Goal: Obtain resource: Obtain resource

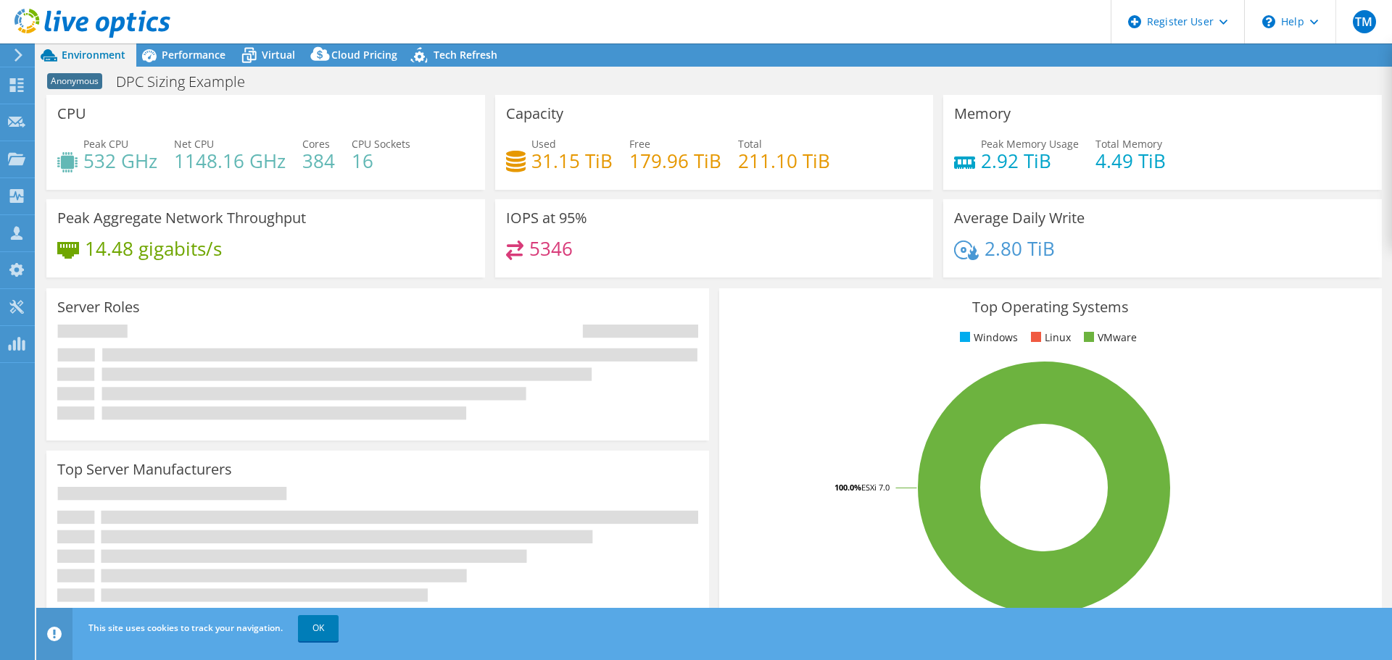
select select "USEast"
select select "USD"
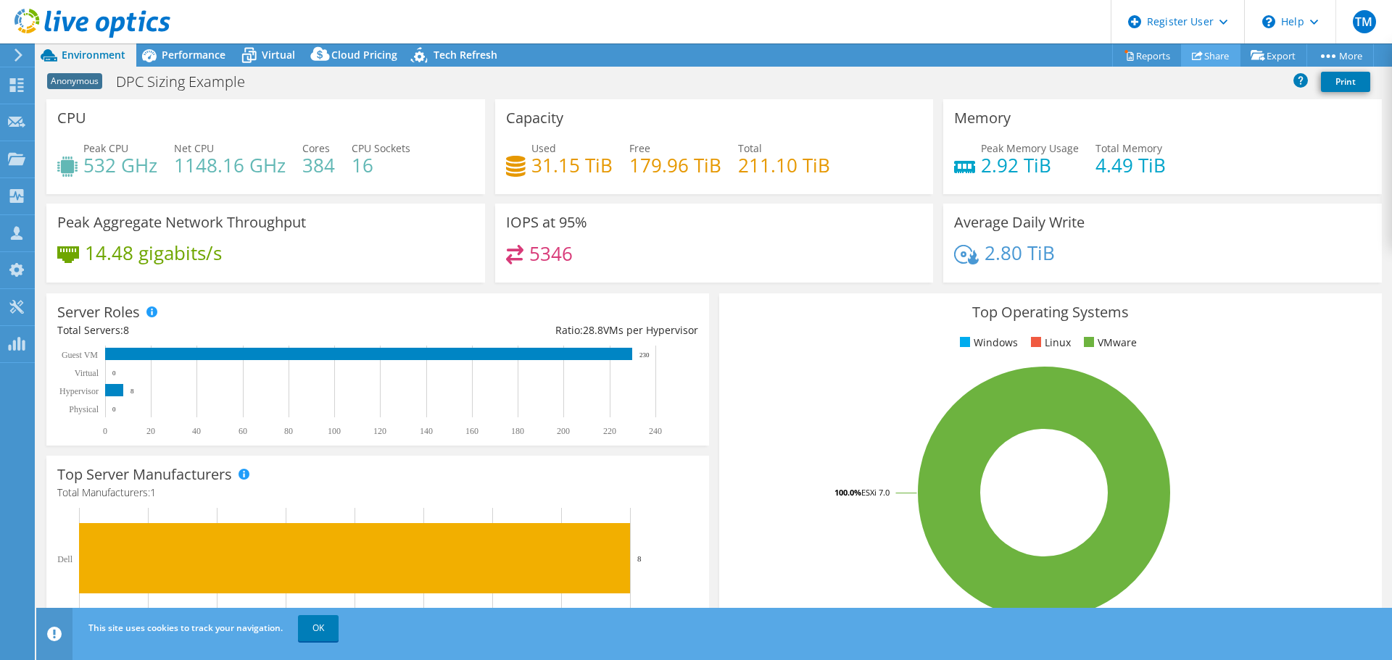
click at [1200, 57] on link "Share" at bounding box center [1210, 55] width 59 height 22
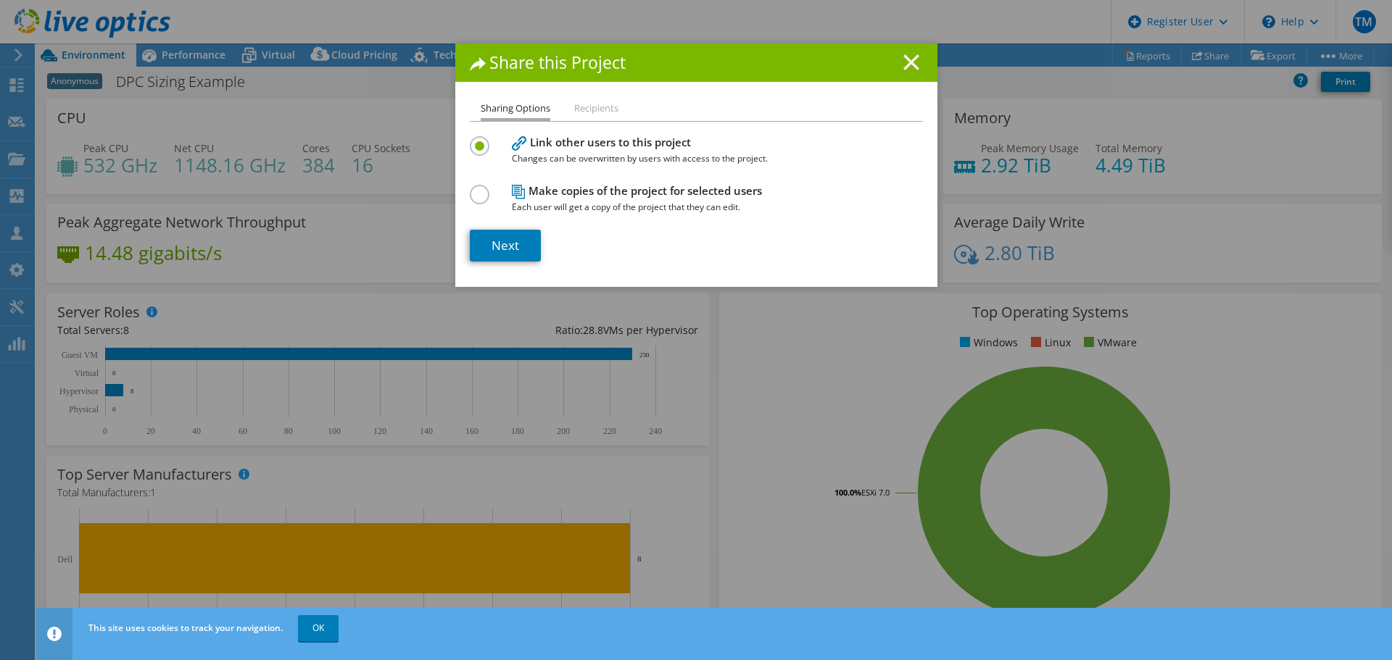
click at [905, 63] on line at bounding box center [911, 62] width 14 height 14
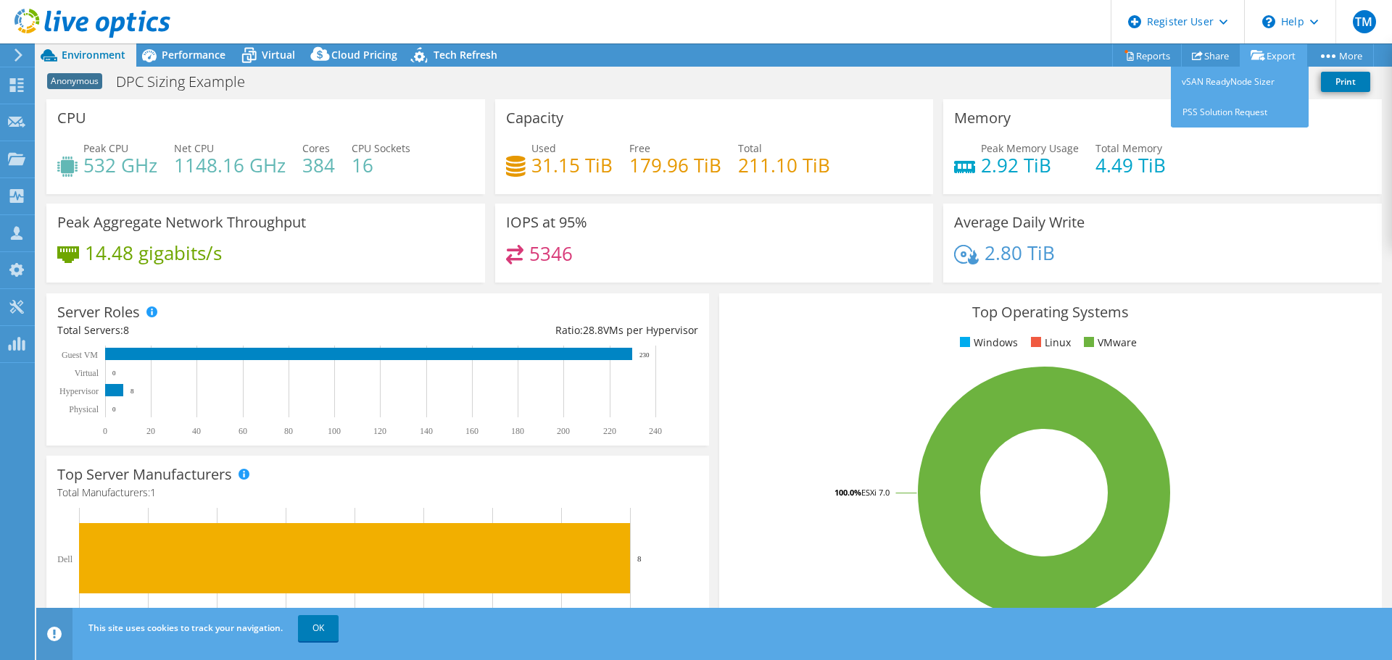
click at [1261, 54] on link "Export" at bounding box center [1273, 55] width 67 height 22
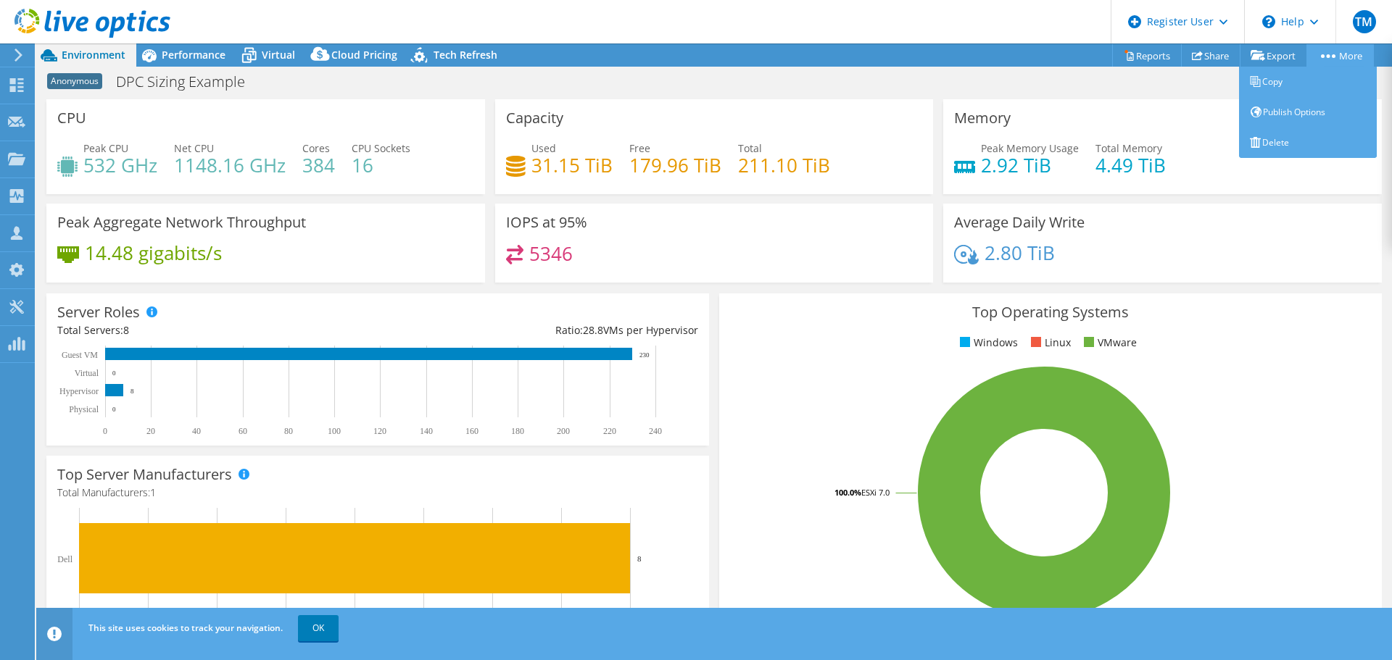
click at [1336, 50] on link "More" at bounding box center [1339, 55] width 67 height 22
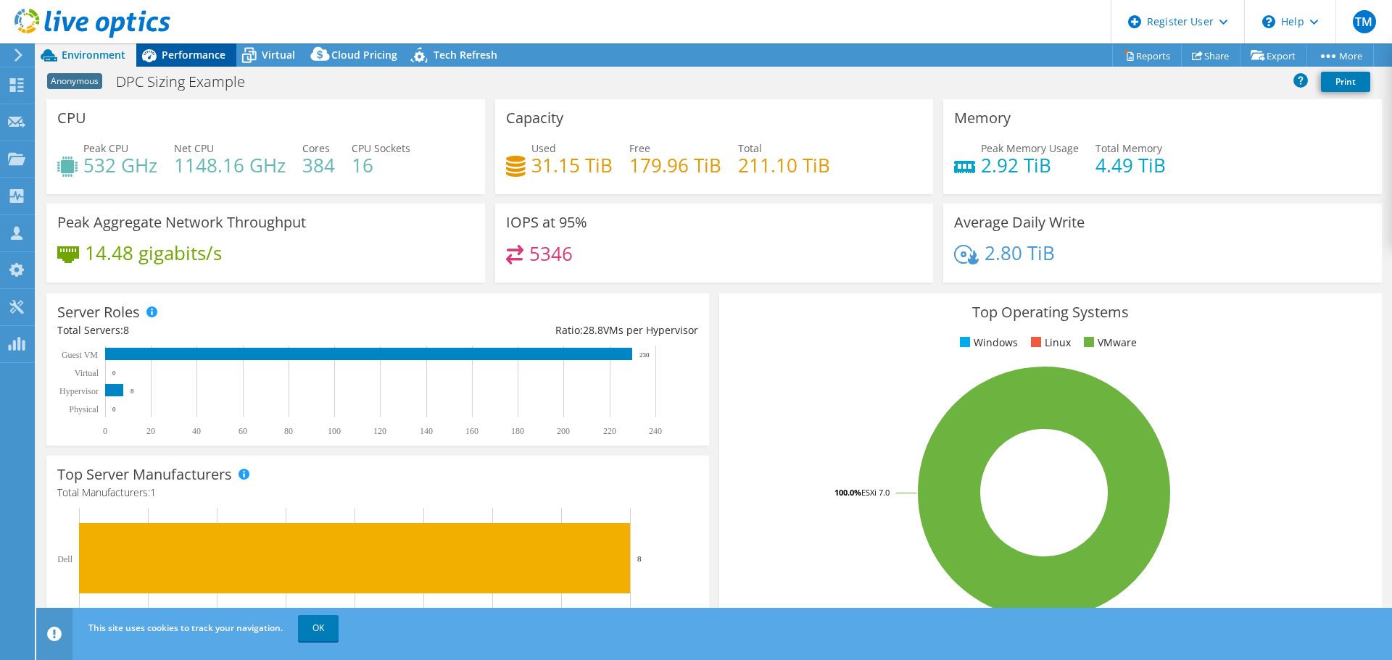
click at [193, 59] on span "Performance" at bounding box center [194, 55] width 64 height 14
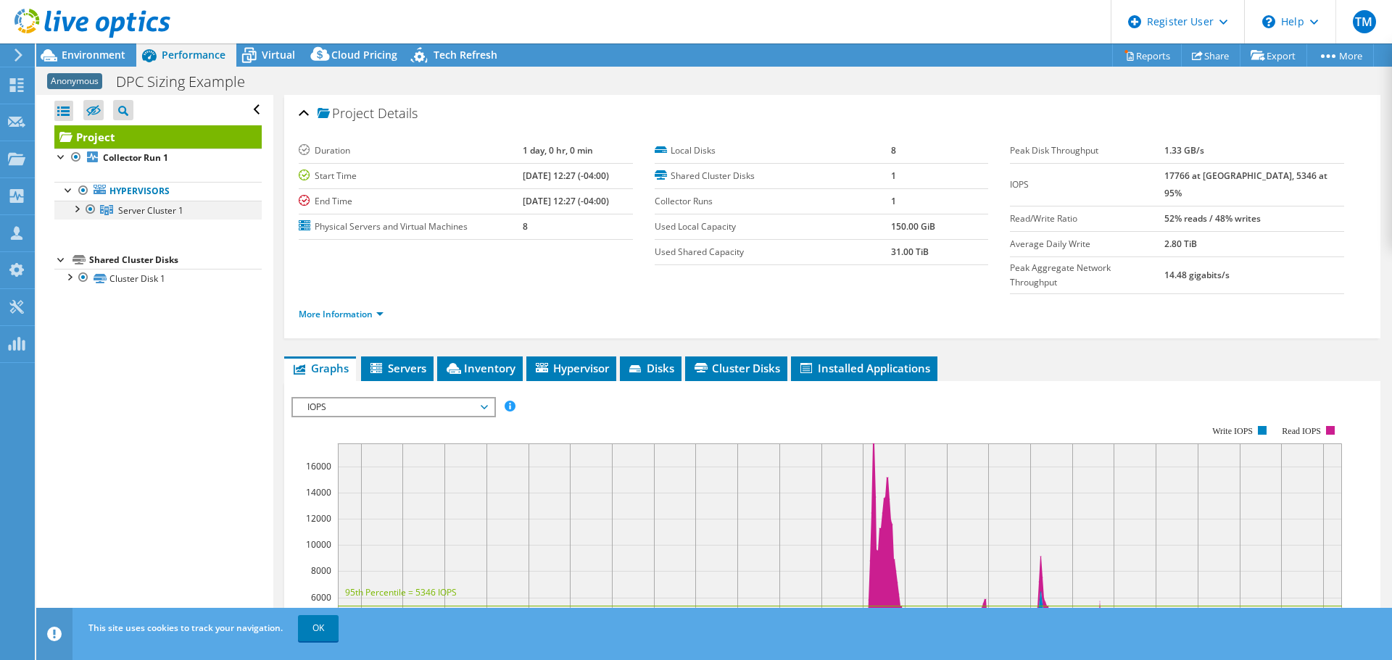
click at [77, 208] on div at bounding box center [76, 208] width 14 height 14
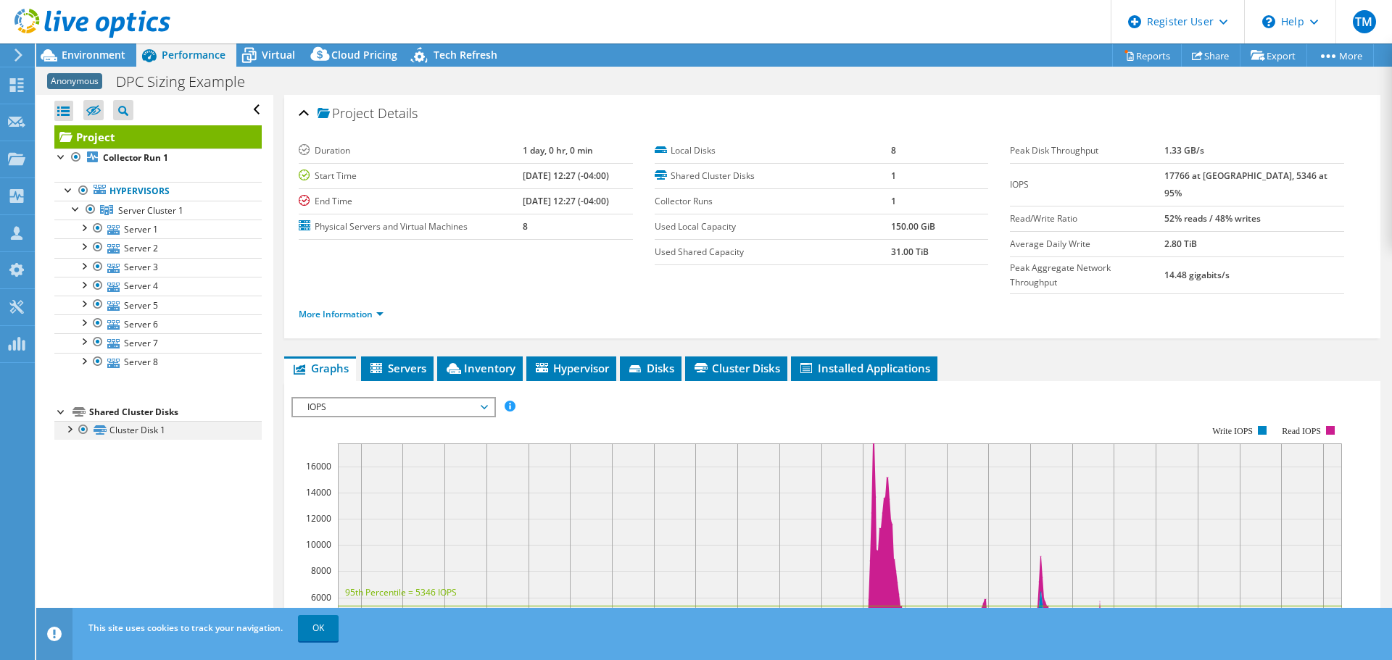
click at [70, 433] on div at bounding box center [69, 428] width 14 height 14
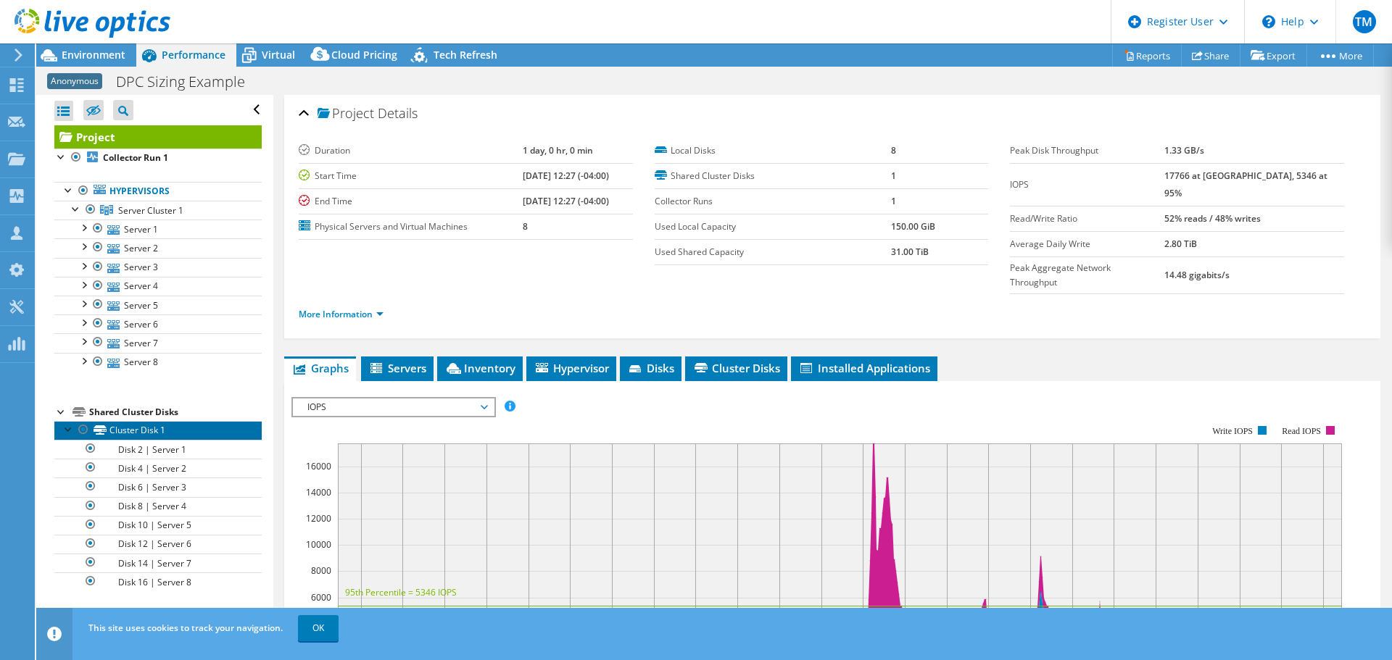
click at [136, 436] on link "Cluster Disk 1" at bounding box center [157, 430] width 207 height 19
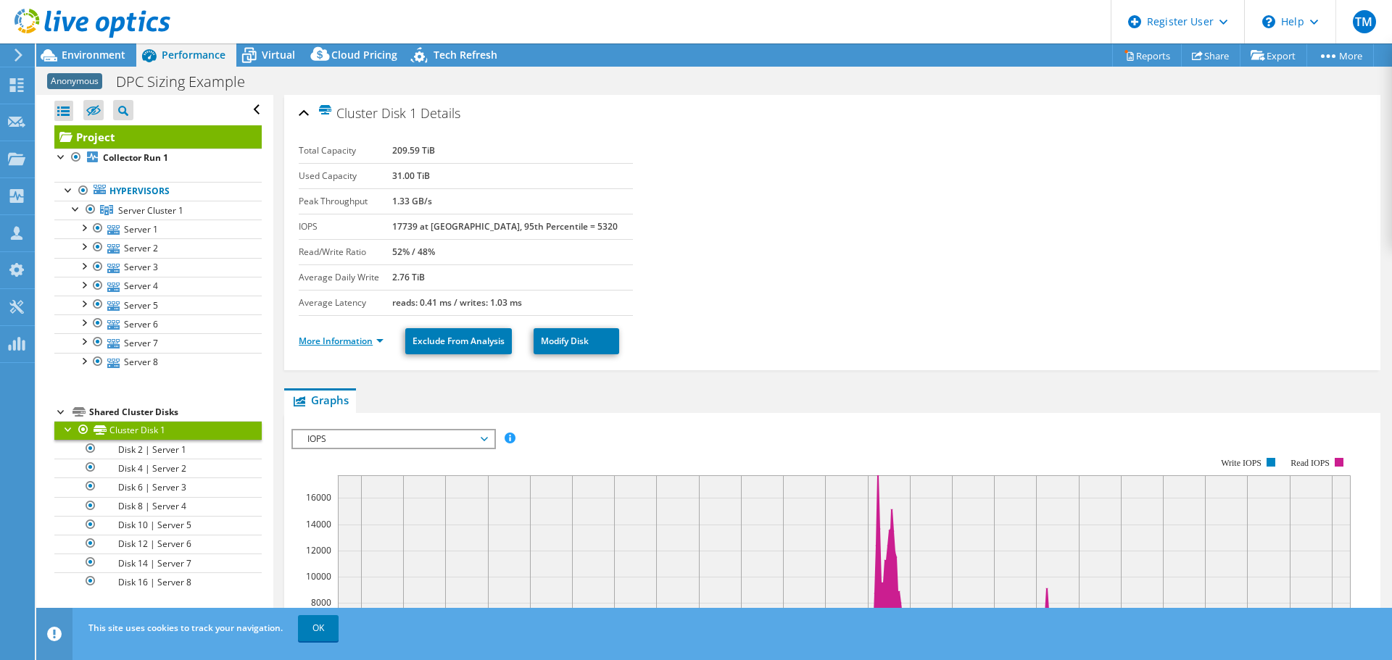
click at [336, 344] on link "More Information" at bounding box center [341, 341] width 85 height 12
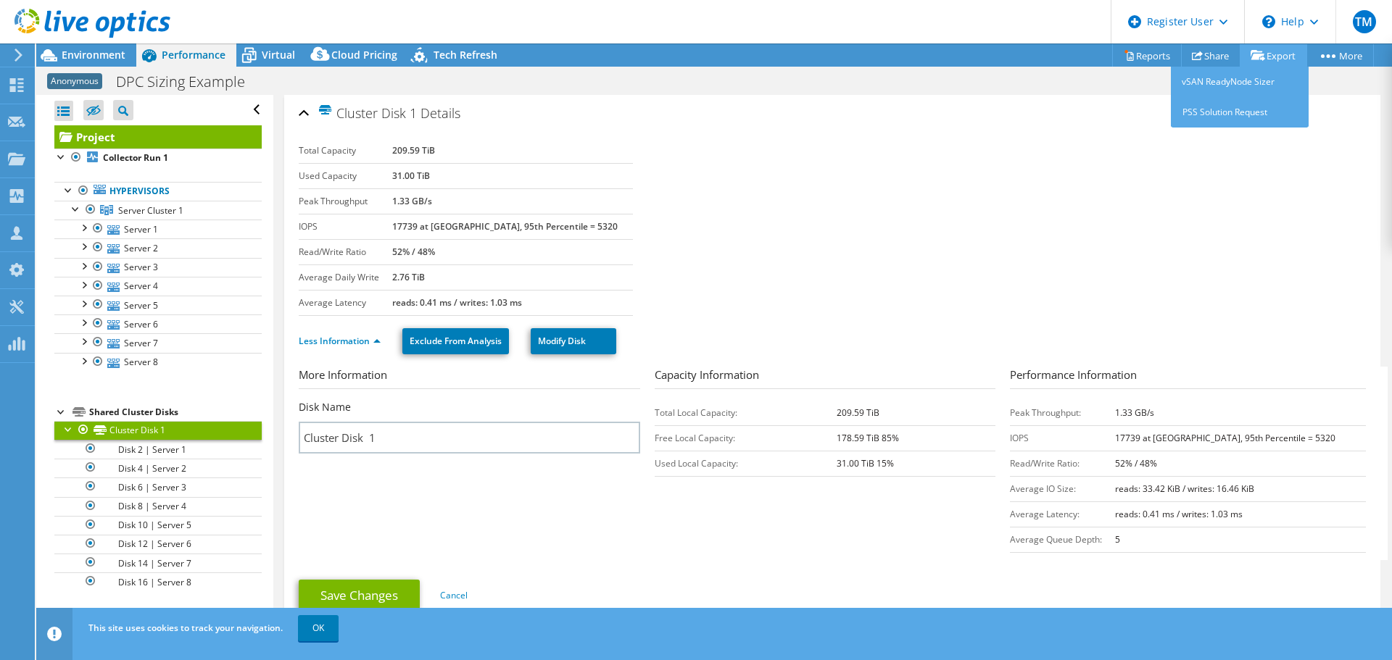
click at [1282, 55] on link "Export" at bounding box center [1273, 55] width 67 height 22
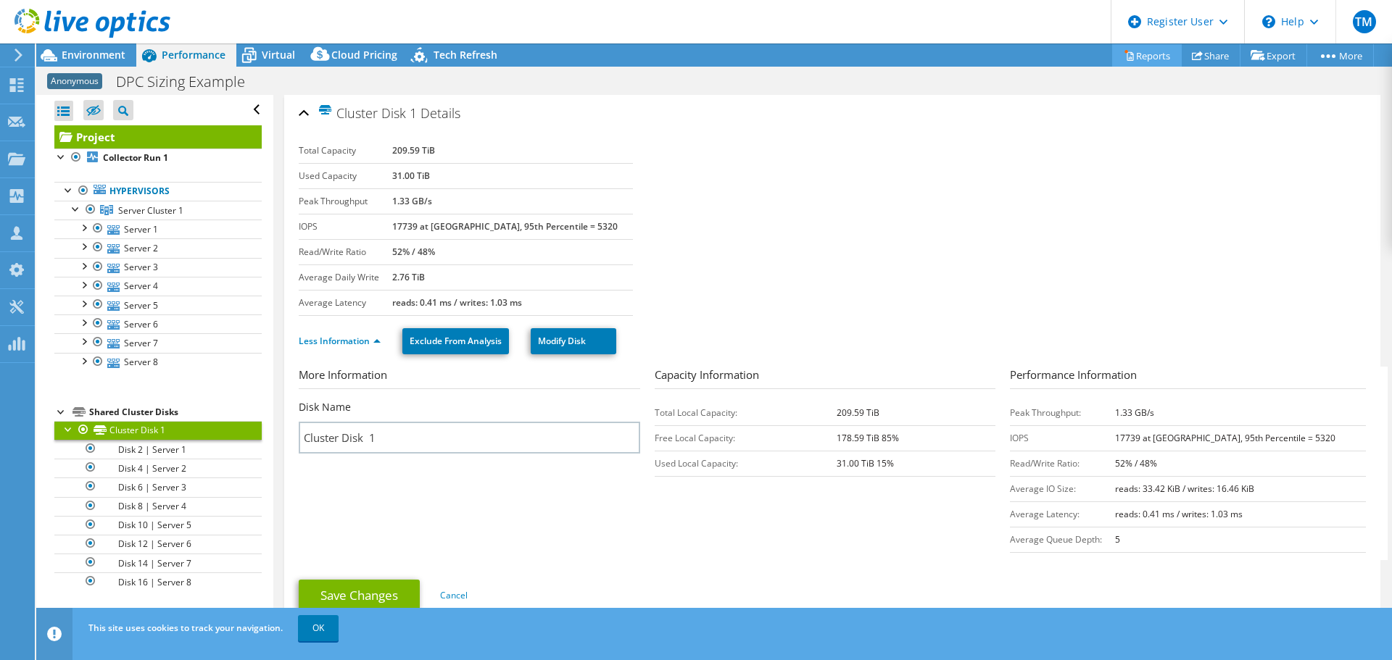
click at [1133, 57] on link "Reports" at bounding box center [1147, 55] width 70 height 22
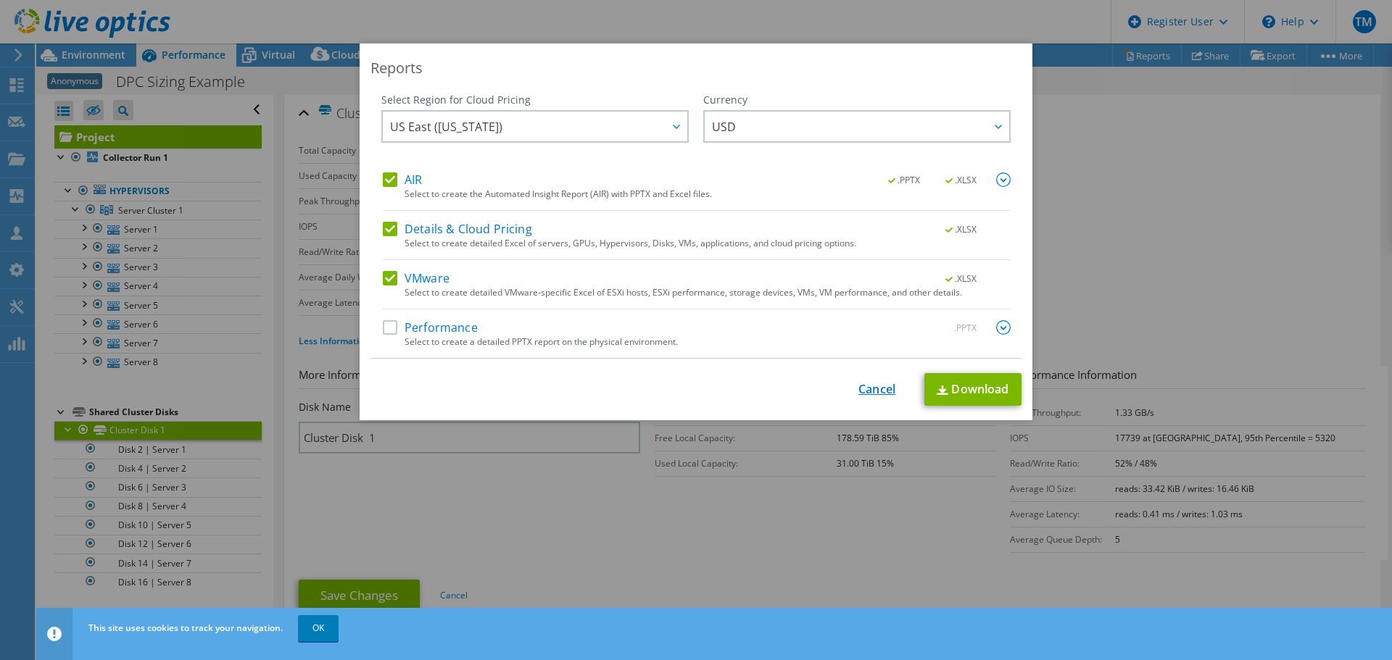
click at [865, 389] on link "Cancel" at bounding box center [876, 390] width 37 height 14
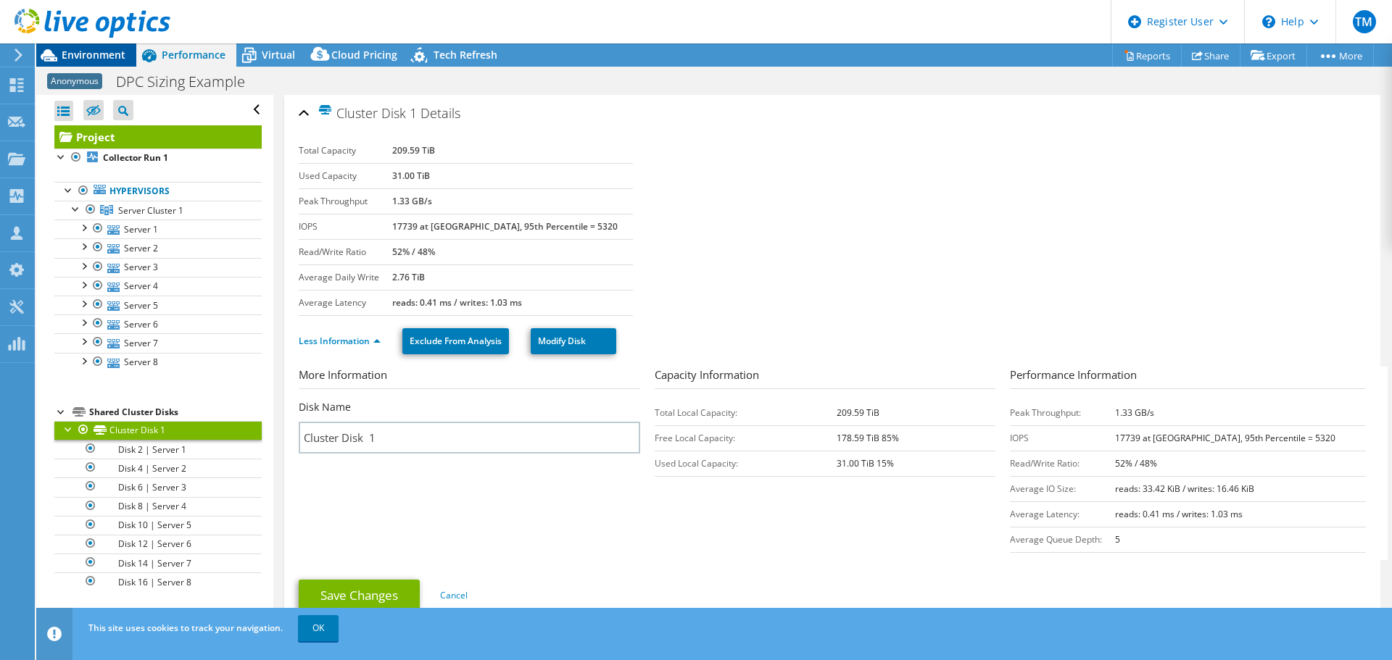
click at [78, 51] on span "Environment" at bounding box center [94, 55] width 64 height 14
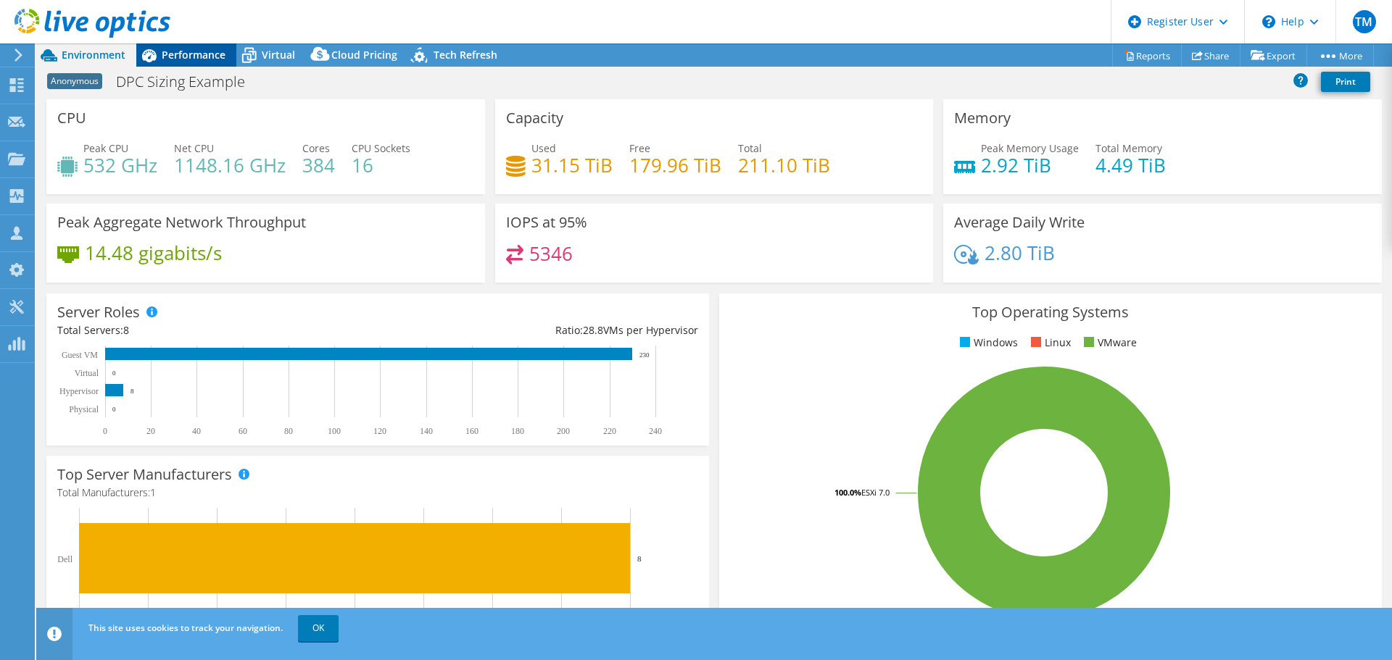
click at [213, 60] on span "Performance" at bounding box center [194, 55] width 64 height 14
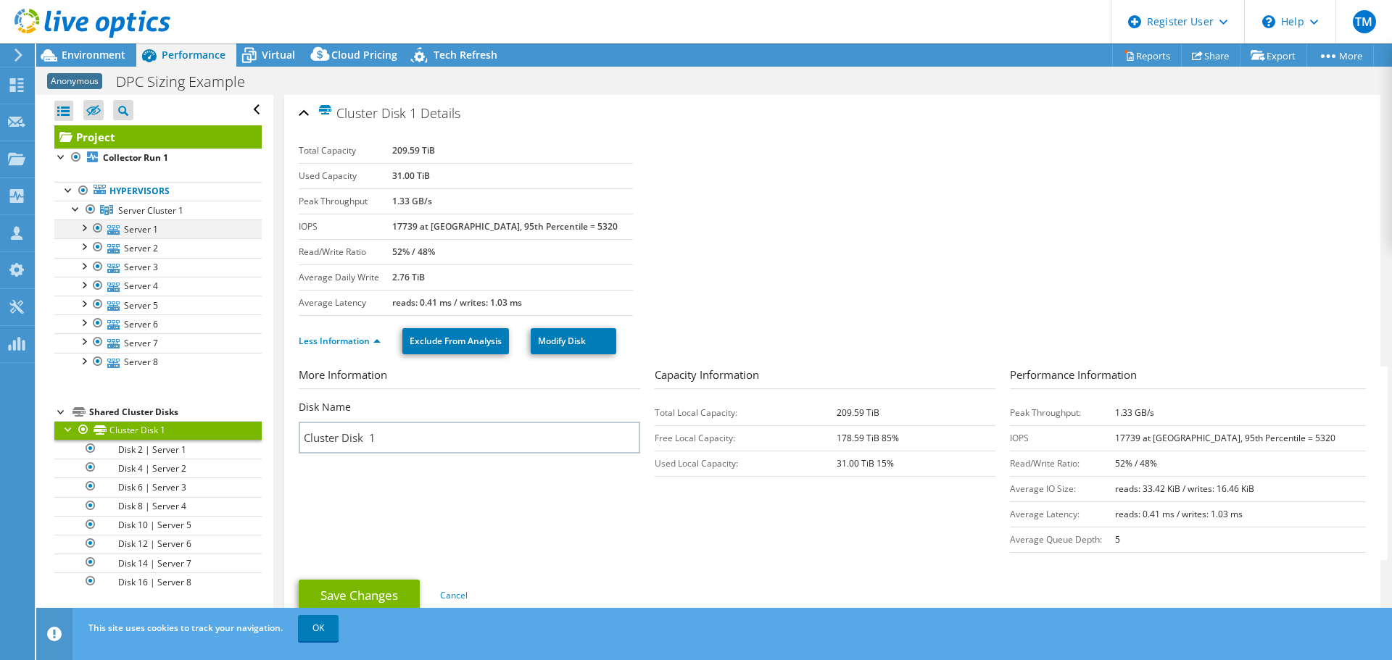
click at [84, 229] on div at bounding box center [83, 227] width 14 height 14
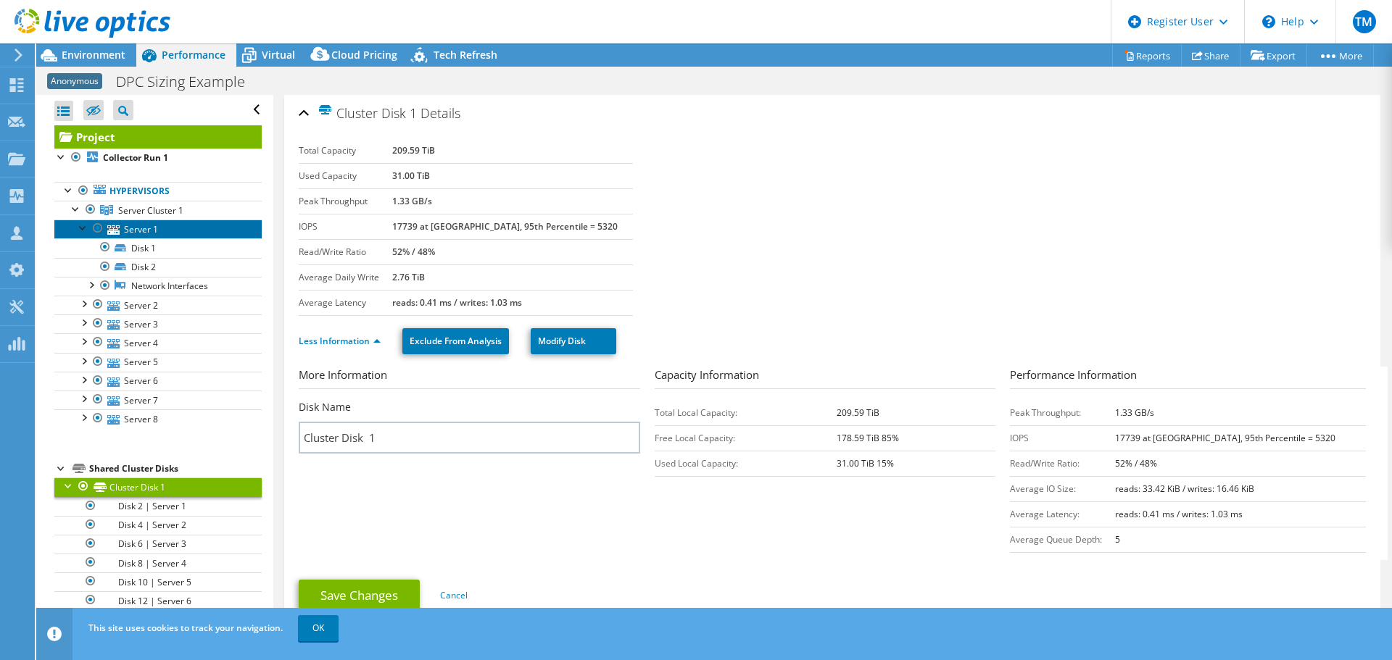
click at [147, 231] on link "Server 1" at bounding box center [157, 229] width 207 height 19
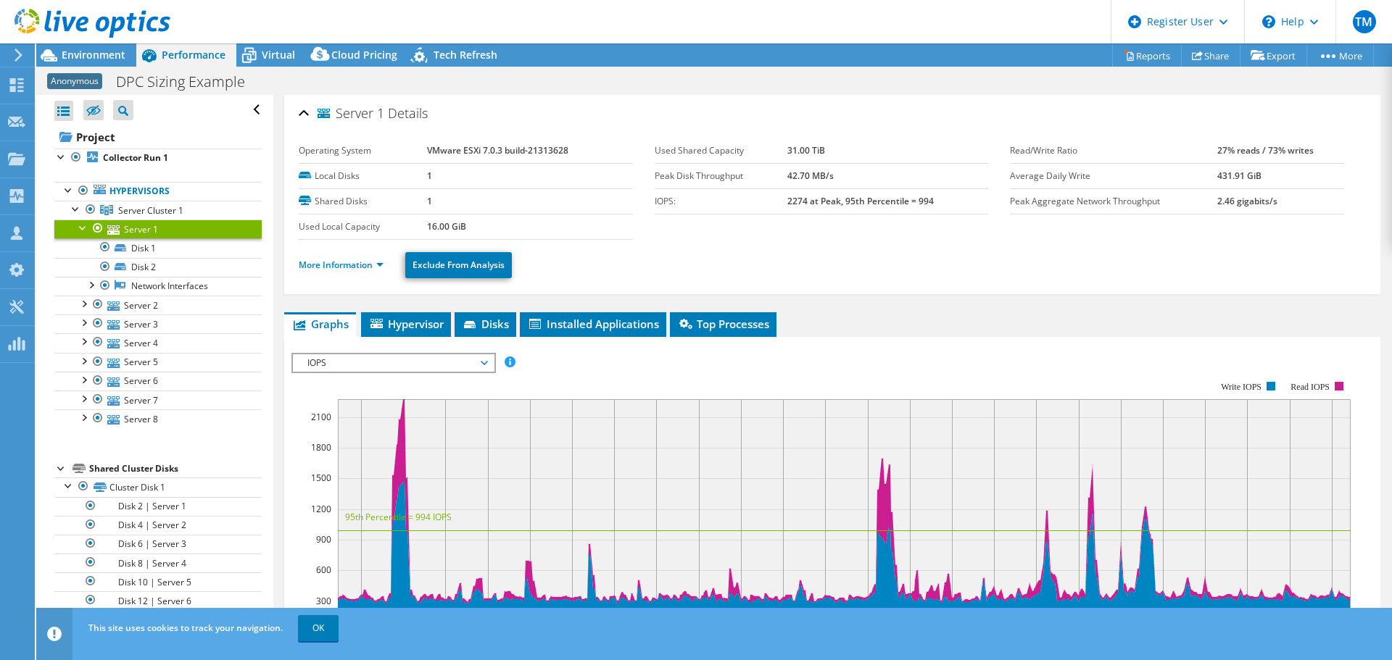
click at [346, 258] on li "More Information" at bounding box center [346, 265] width 94 height 16
click at [344, 267] on link "More Information" at bounding box center [341, 265] width 85 height 12
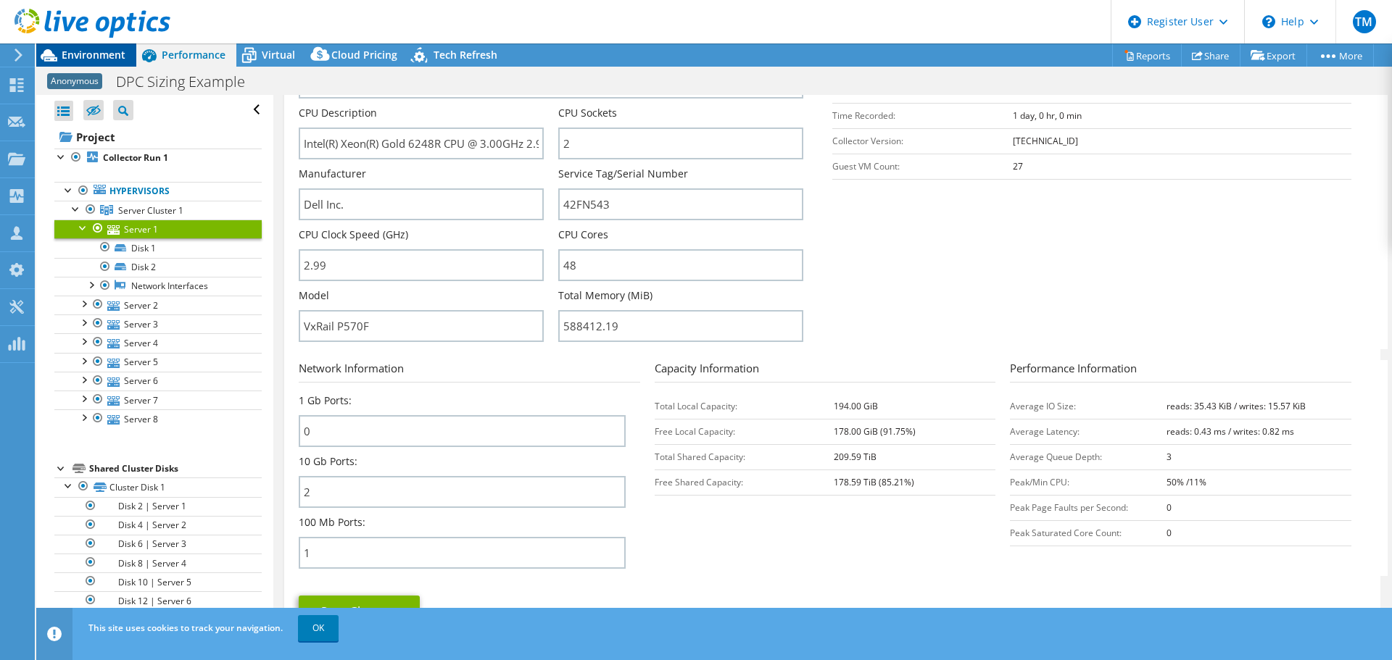
click at [67, 55] on span "Environment" at bounding box center [94, 55] width 64 height 14
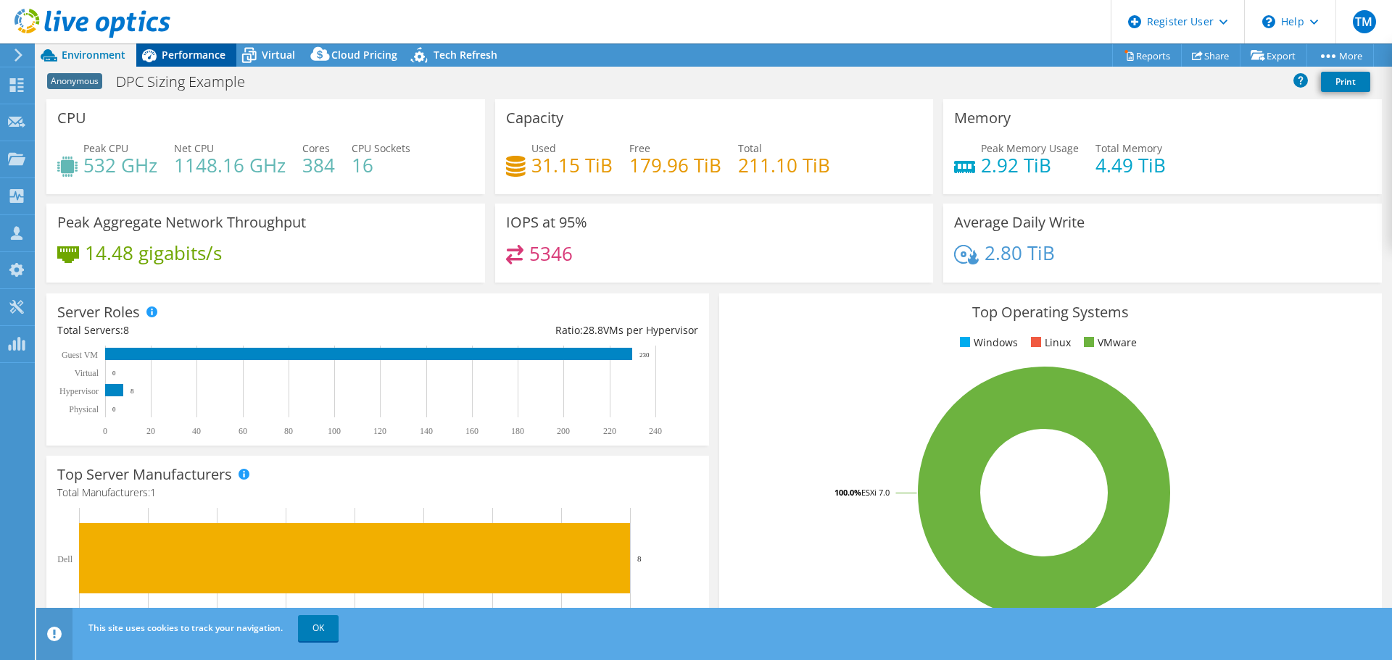
click at [193, 53] on span "Performance" at bounding box center [194, 55] width 64 height 14
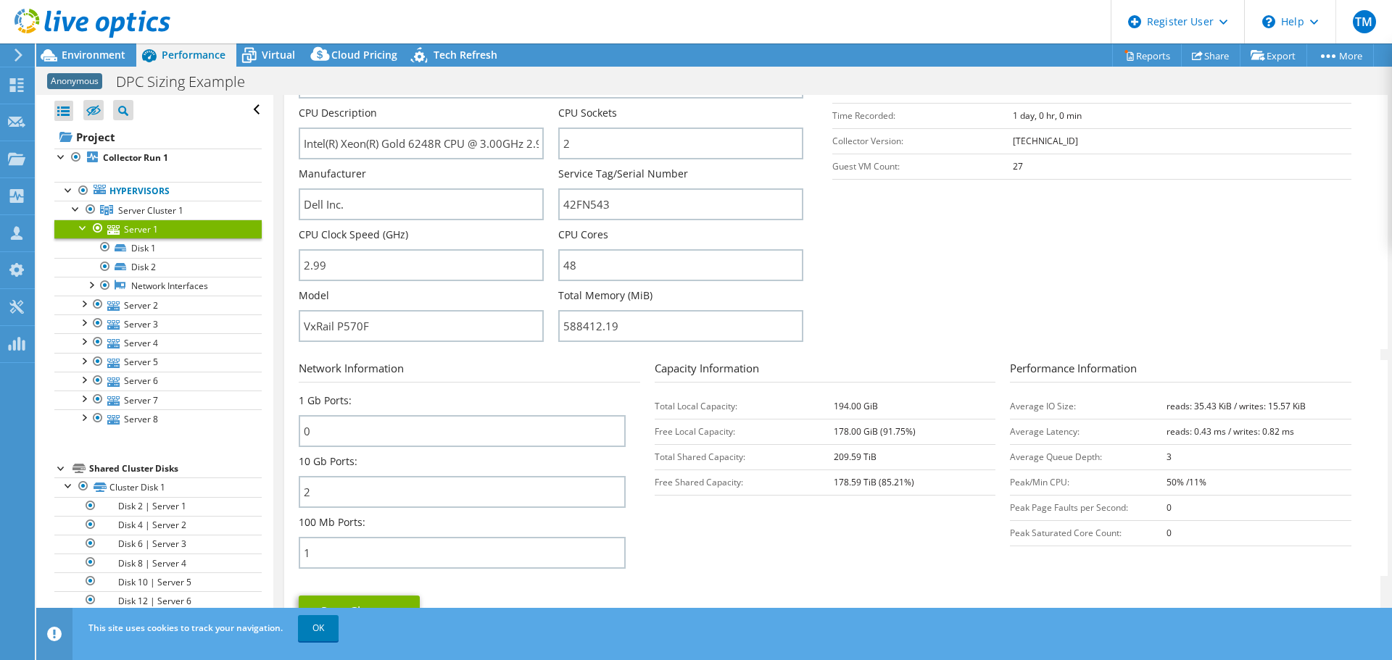
click at [83, 228] on div at bounding box center [83, 227] width 14 height 14
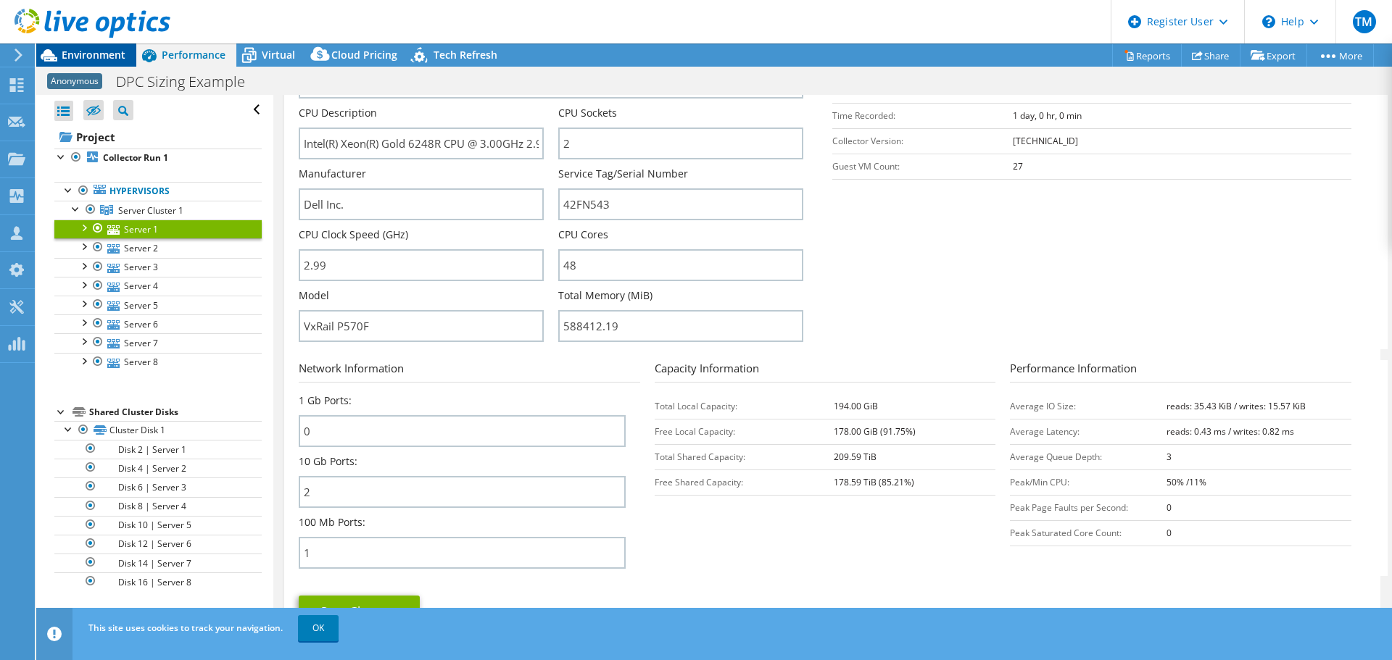
click at [83, 60] on span "Environment" at bounding box center [94, 55] width 64 height 14
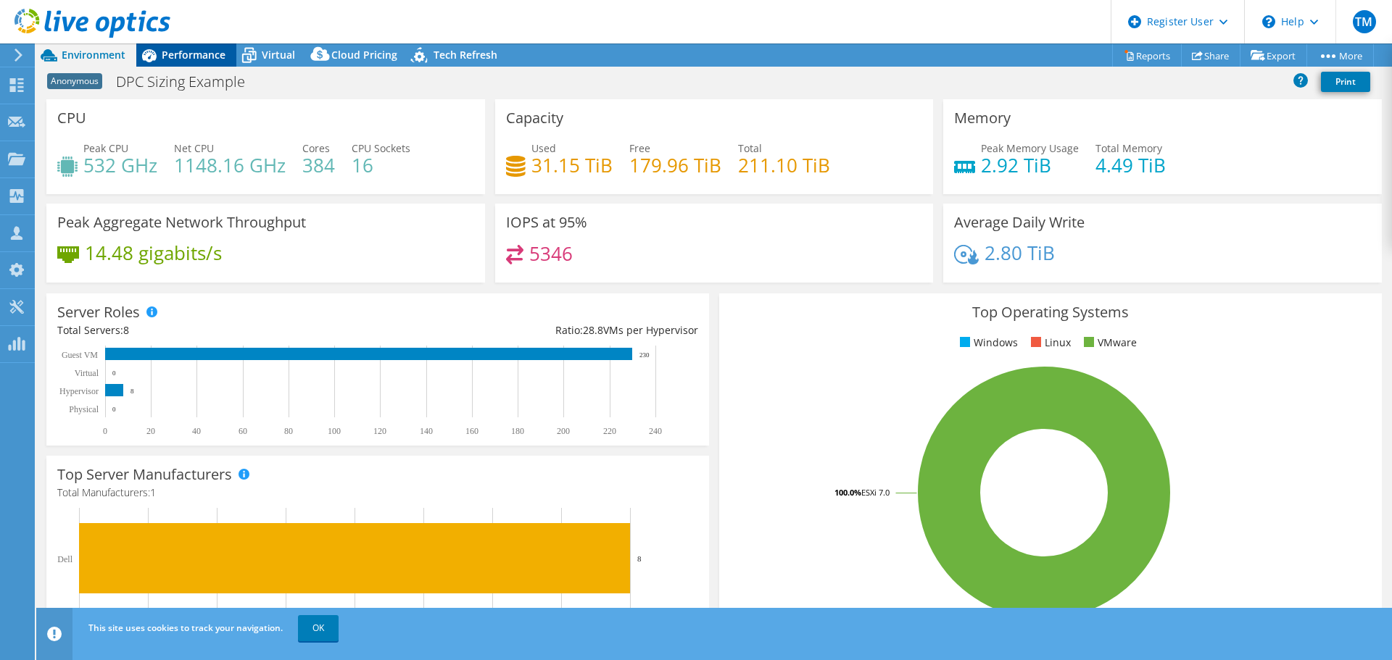
click at [180, 54] on span "Performance" at bounding box center [194, 55] width 64 height 14
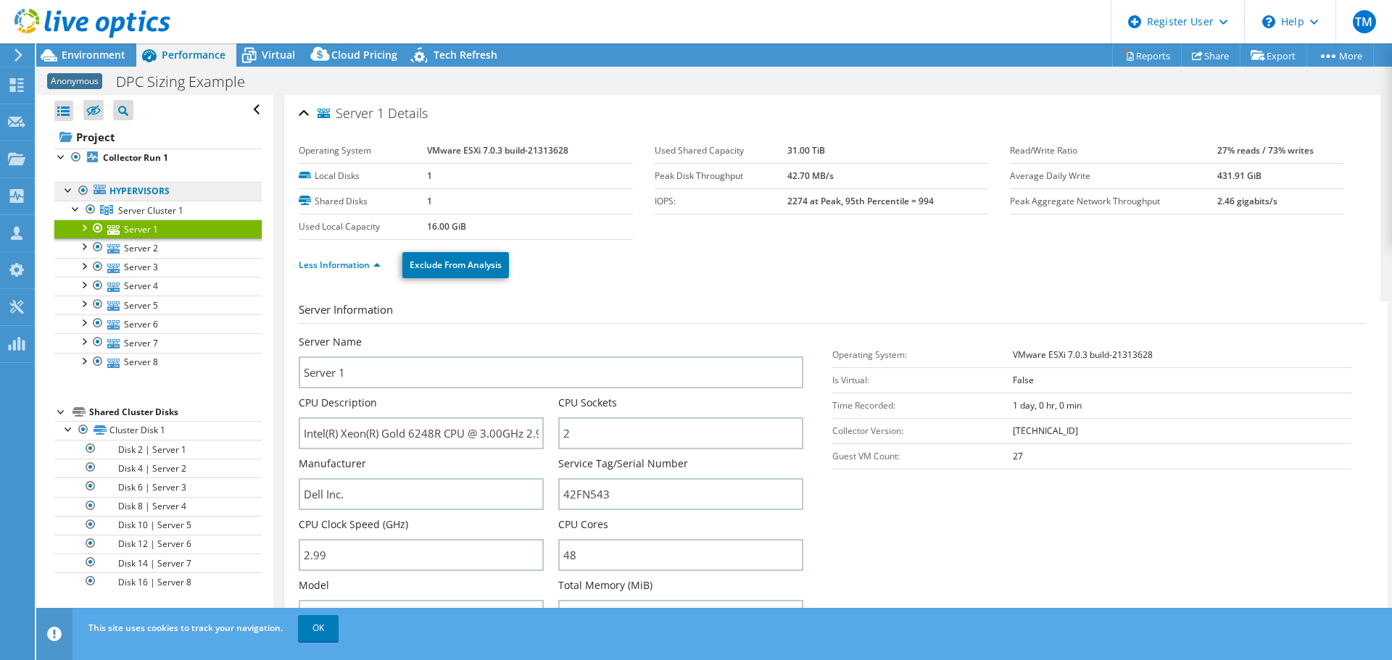
click at [123, 196] on link "Hypervisors" at bounding box center [157, 191] width 207 height 19
click at [123, 211] on span "Server Cluster 1" at bounding box center [150, 210] width 65 height 12
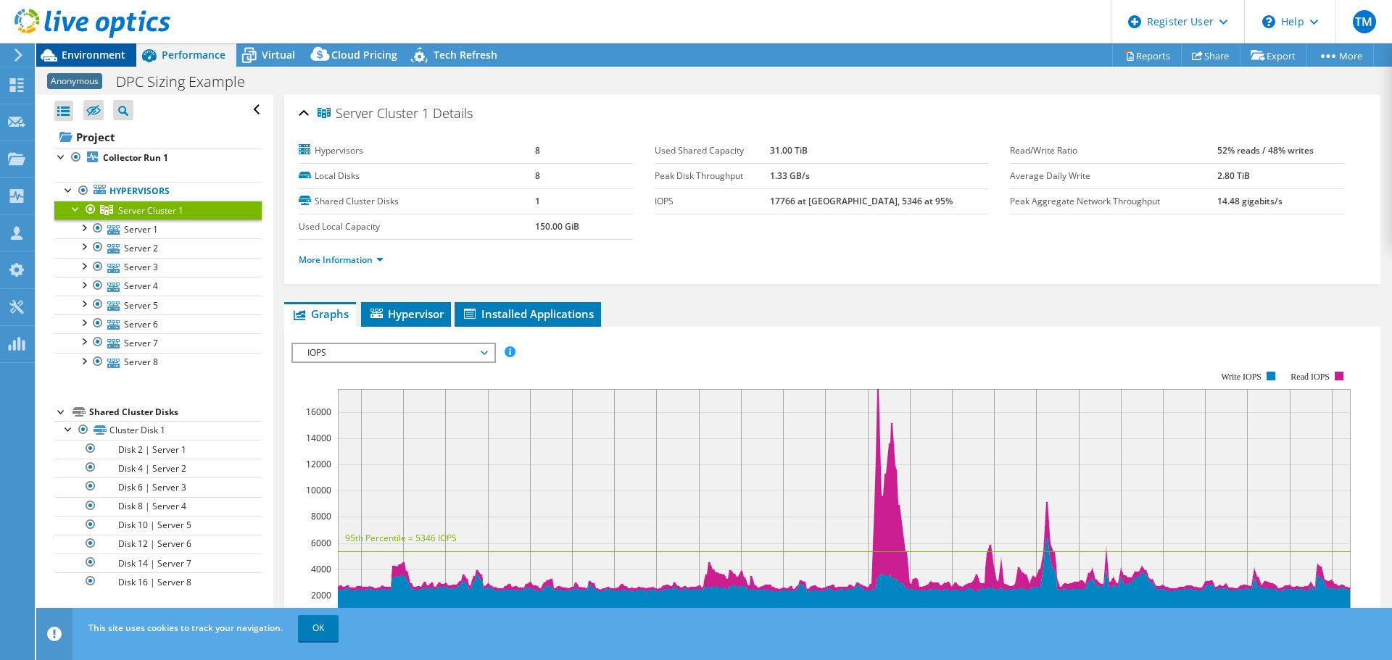
click at [77, 55] on span "Environment" at bounding box center [94, 55] width 64 height 14
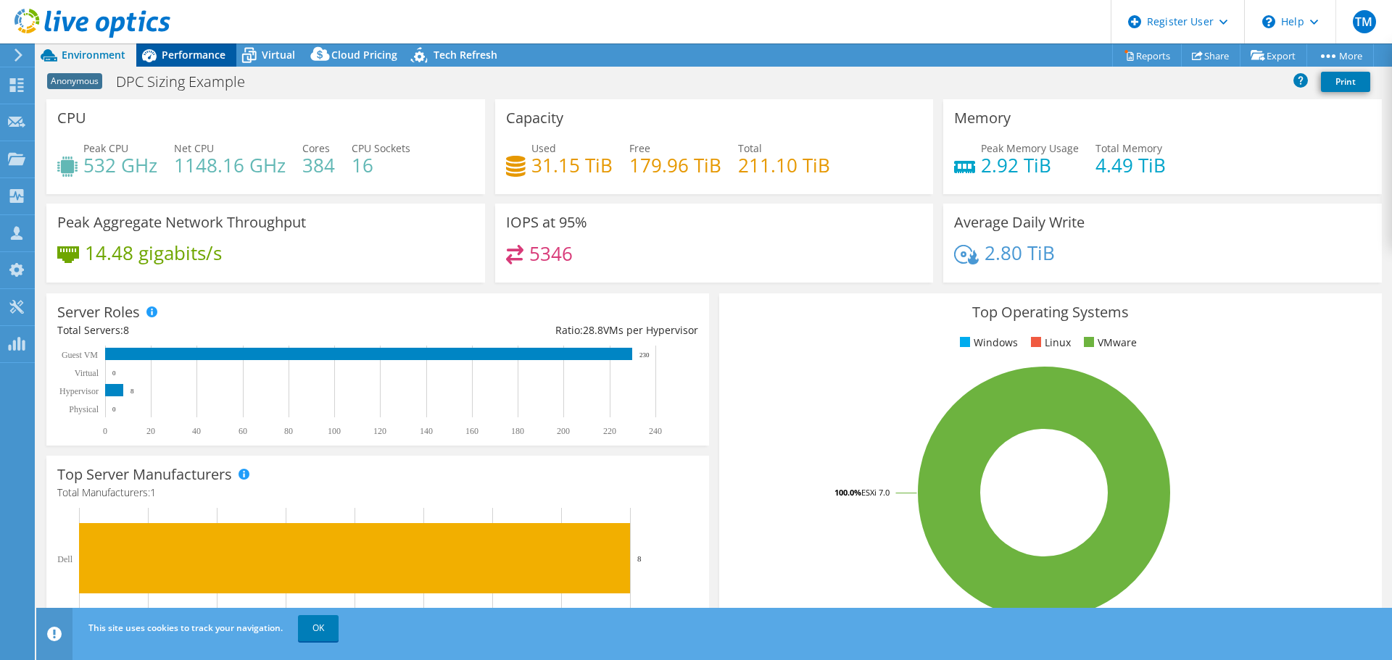
click at [206, 56] on span "Performance" at bounding box center [194, 55] width 64 height 14
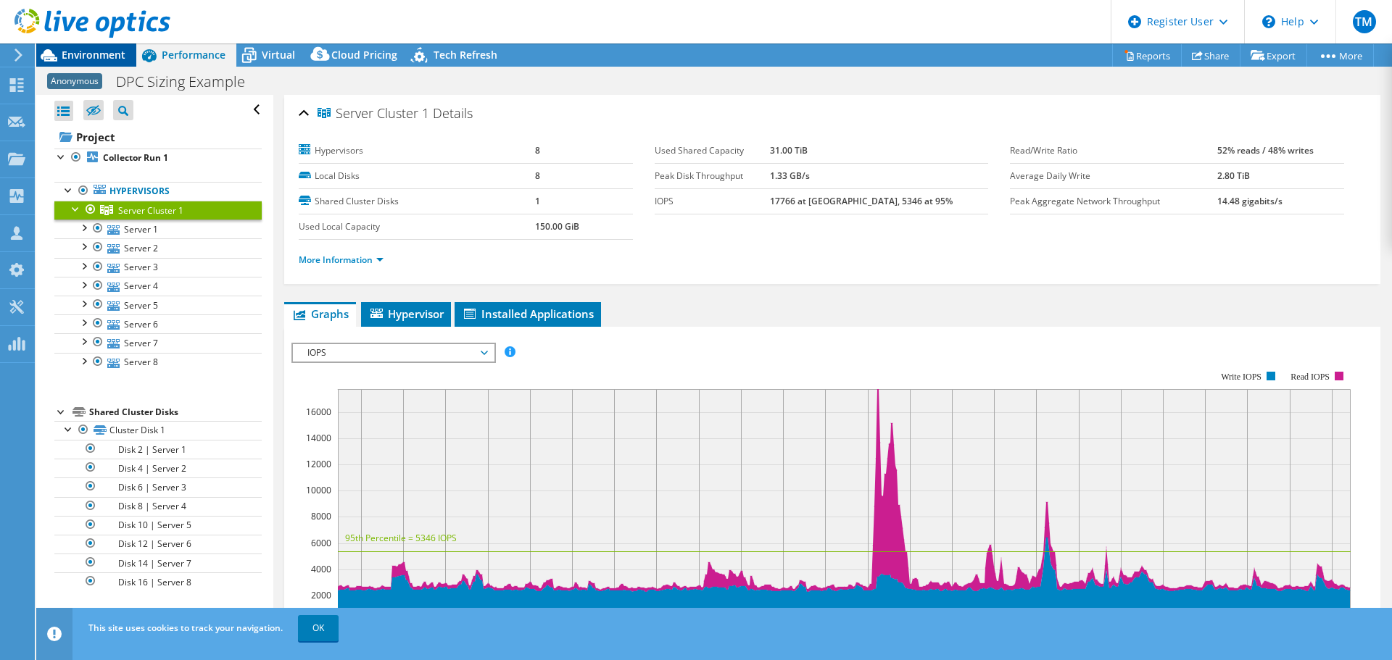
click at [86, 54] on span "Environment" at bounding box center [94, 55] width 64 height 14
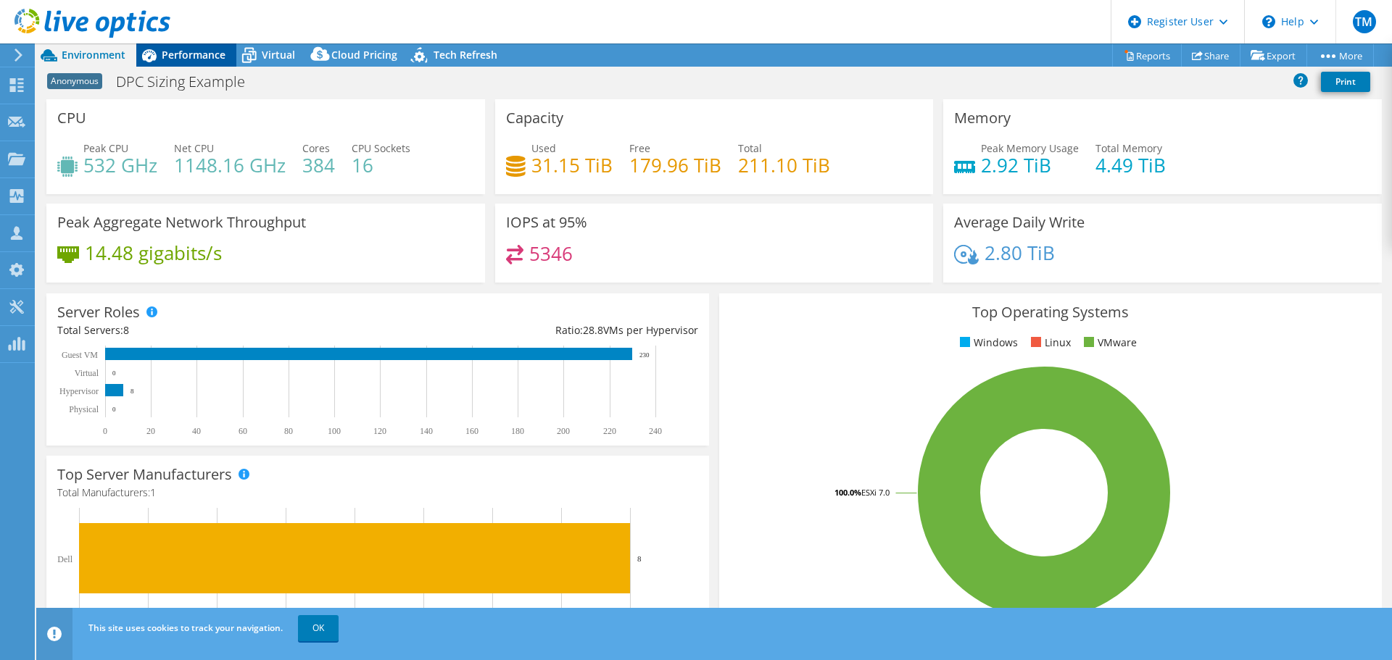
click at [204, 53] on span "Performance" at bounding box center [194, 55] width 64 height 14
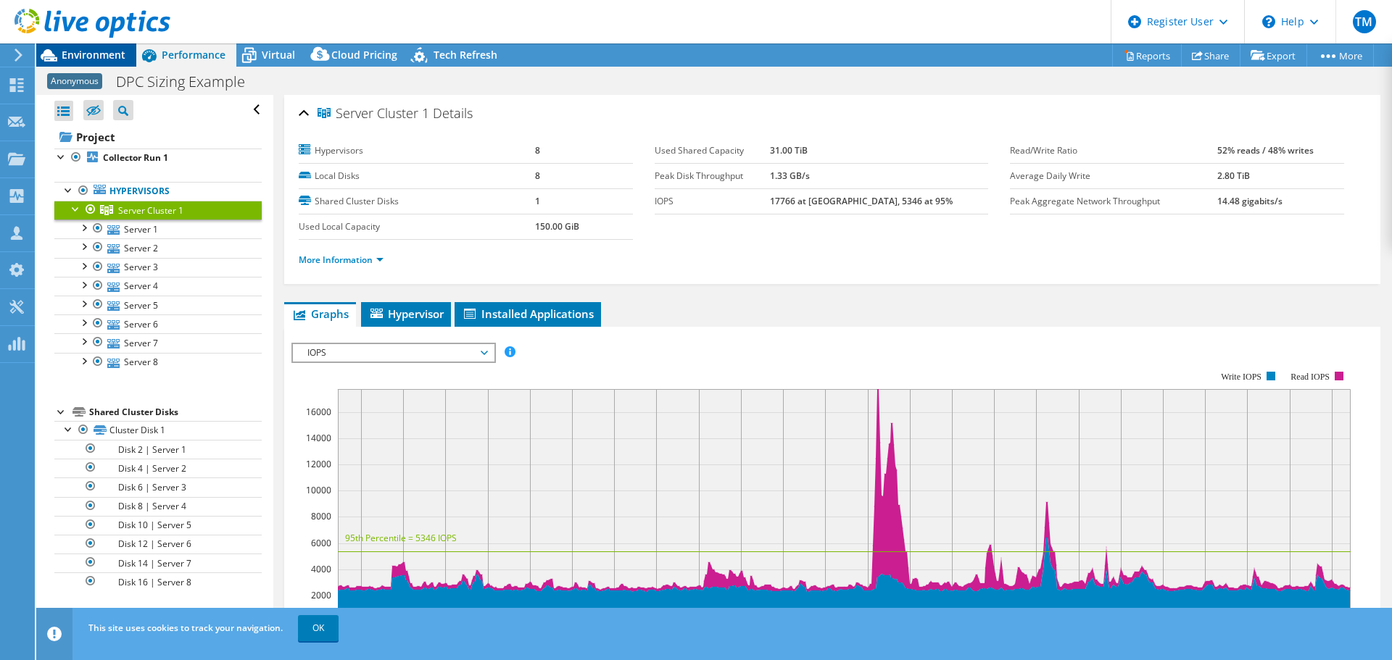
click at [84, 52] on span "Environment" at bounding box center [94, 55] width 64 height 14
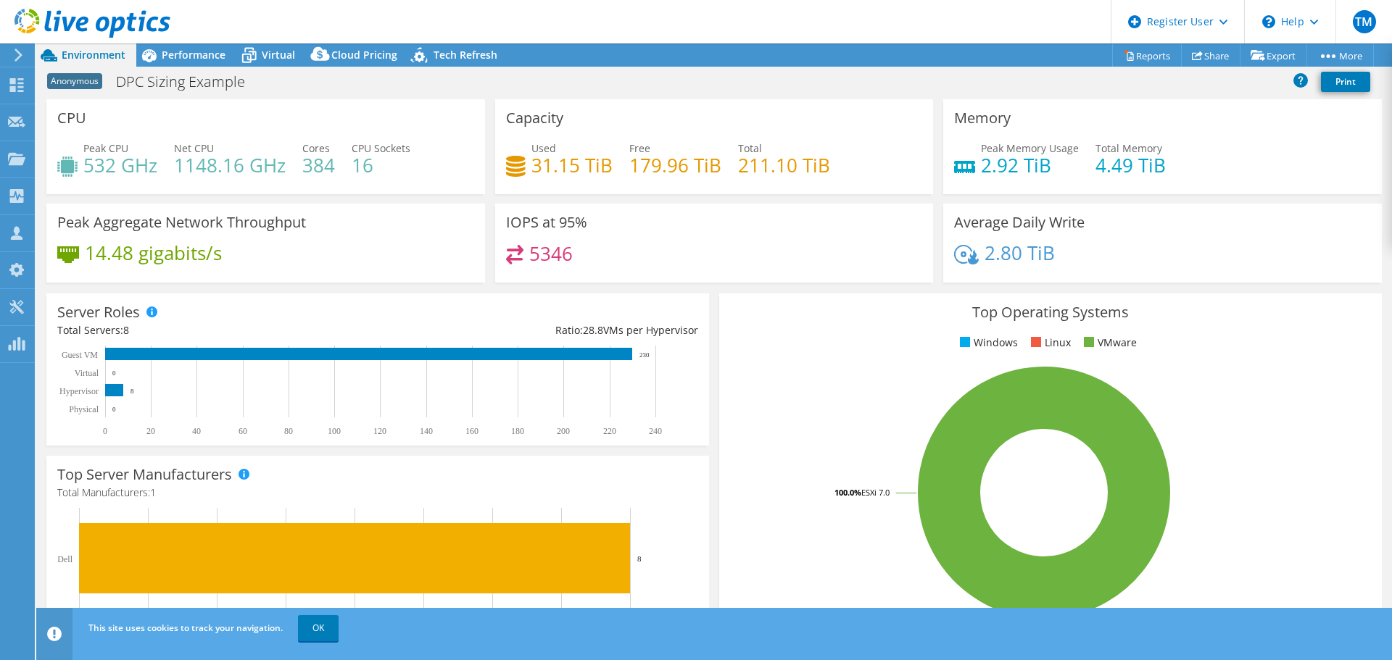
click at [419, 178] on div "Peak CPU 532 GHz Net CPU 1148.16 GHz Cores 384 CPU Sockets 16" at bounding box center [265, 164] width 417 height 47
click at [460, 187] on div "Peak CPU 532 GHz Net CPU 1148.16 GHz Cores 384 CPU Sockets 16" at bounding box center [265, 164] width 417 height 47
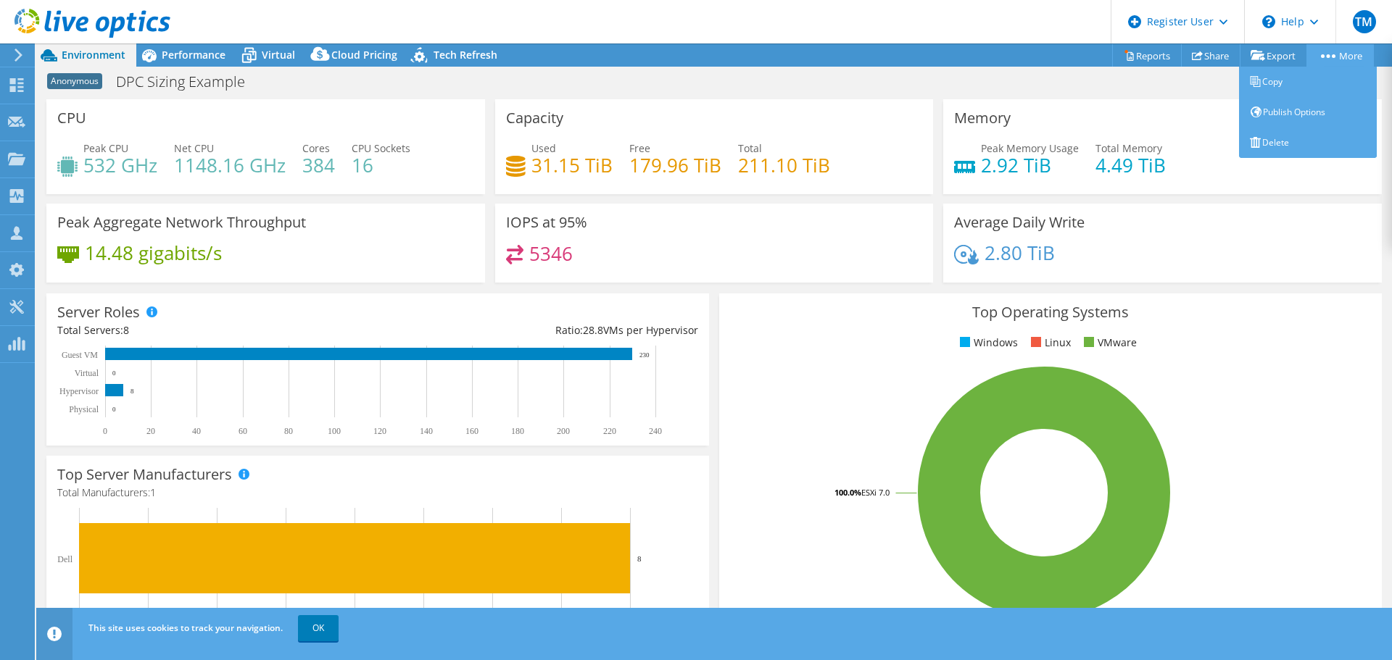
click at [1355, 55] on link "More" at bounding box center [1339, 55] width 67 height 22
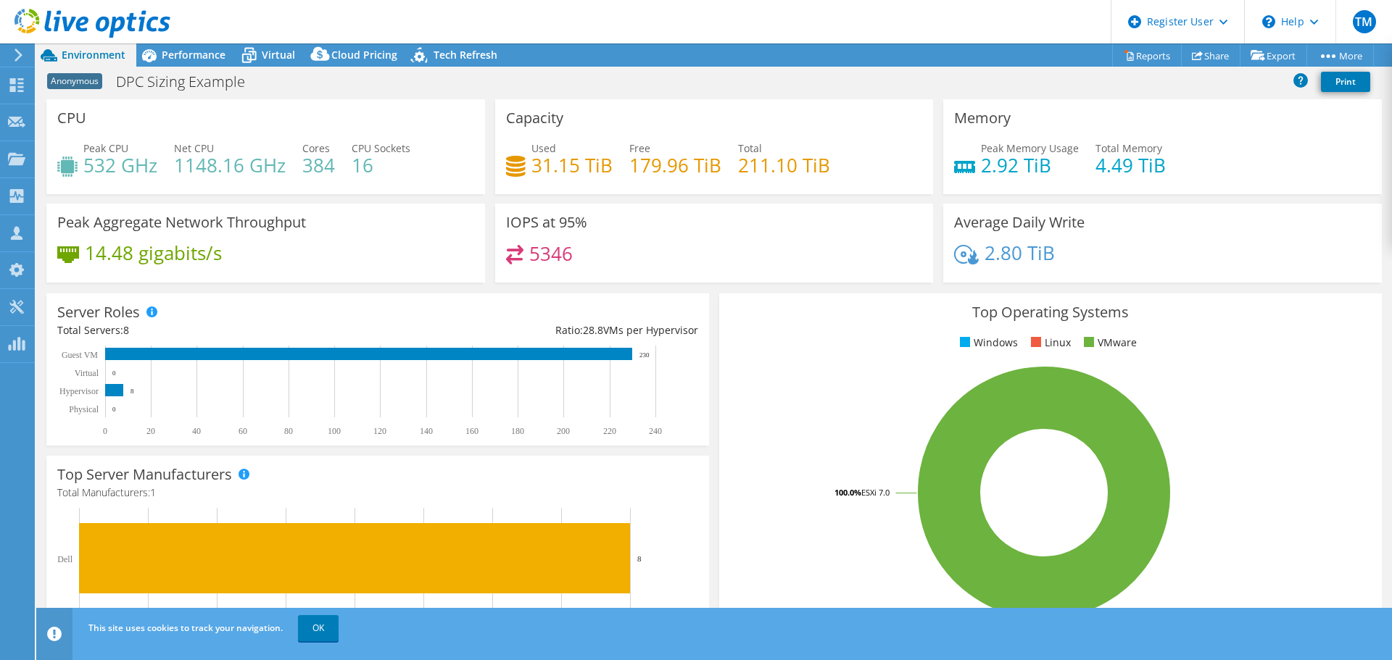
click at [684, 83] on div "Anonymous DPC Sizing Example Print" at bounding box center [714, 81] width 1356 height 27
click at [1147, 56] on link "Reports" at bounding box center [1147, 55] width 70 height 22
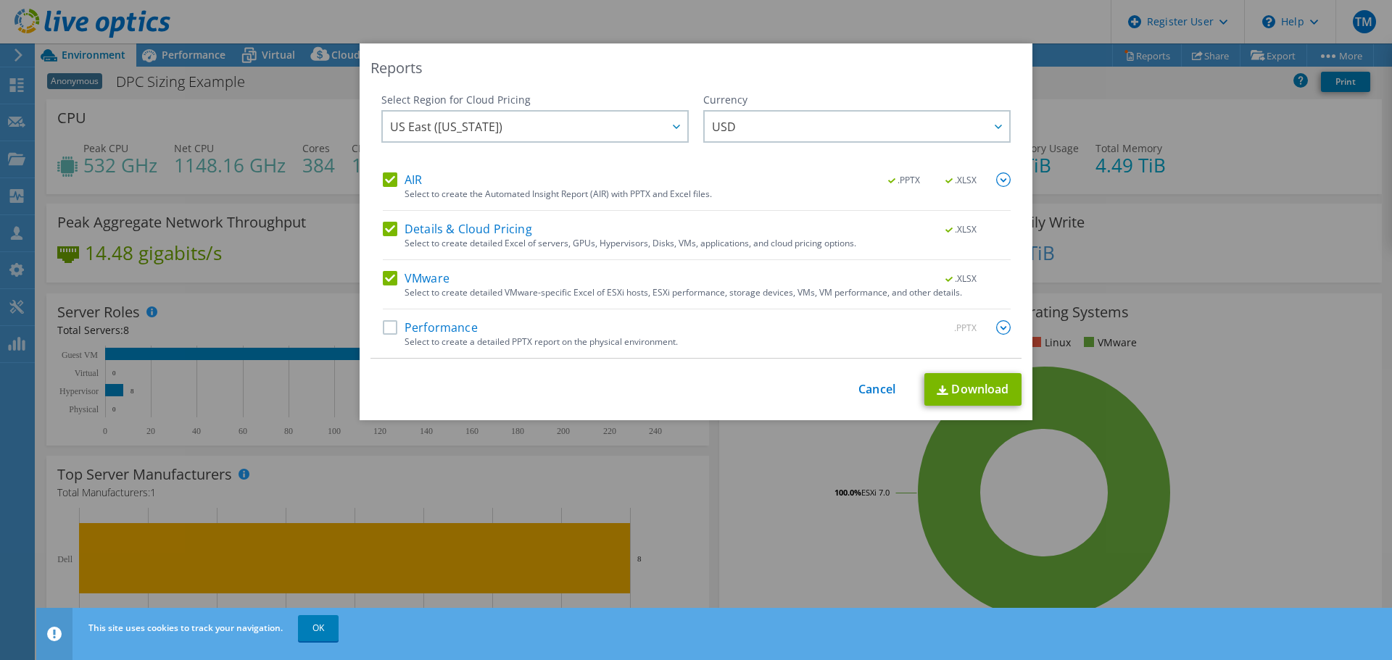
click at [383, 331] on label "Performance" at bounding box center [430, 327] width 95 height 14
click at [0, 0] on input "Performance" at bounding box center [0, 0] width 0 height 0
click at [957, 389] on link "Download" at bounding box center [972, 389] width 97 height 33
click at [858, 395] on link "Cancel" at bounding box center [876, 390] width 37 height 14
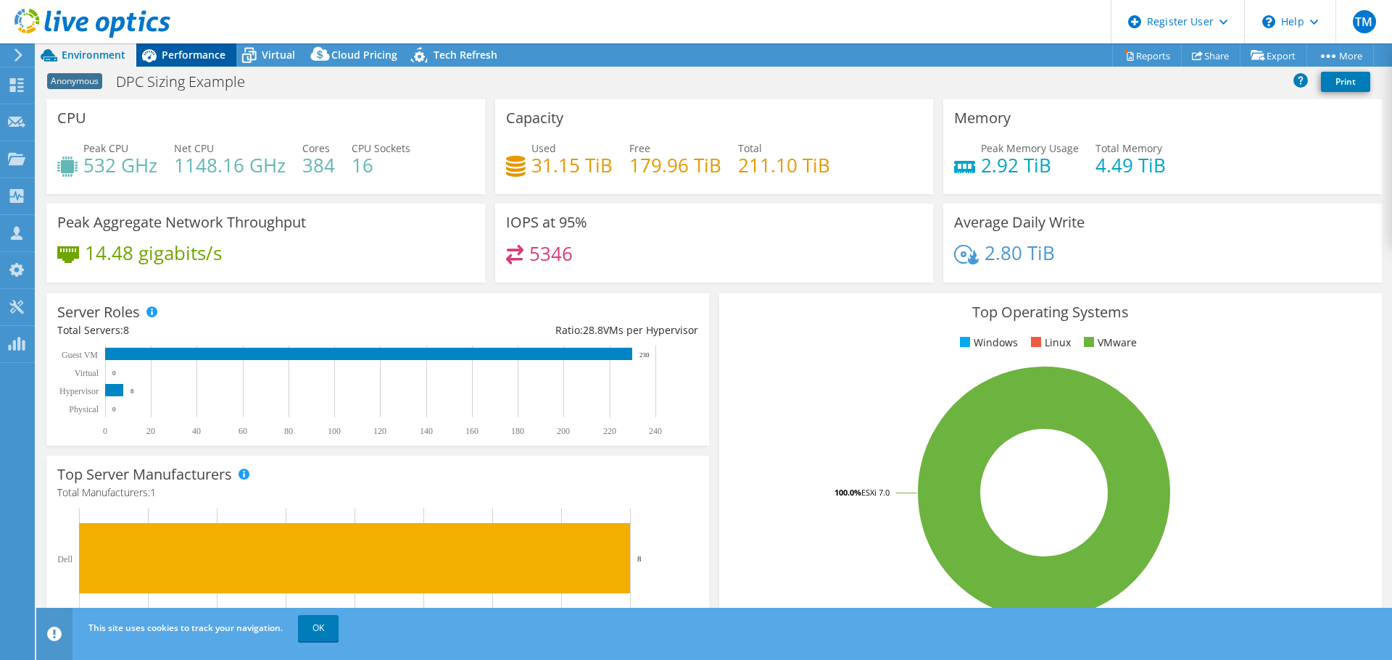
click at [178, 56] on span "Performance" at bounding box center [194, 55] width 64 height 14
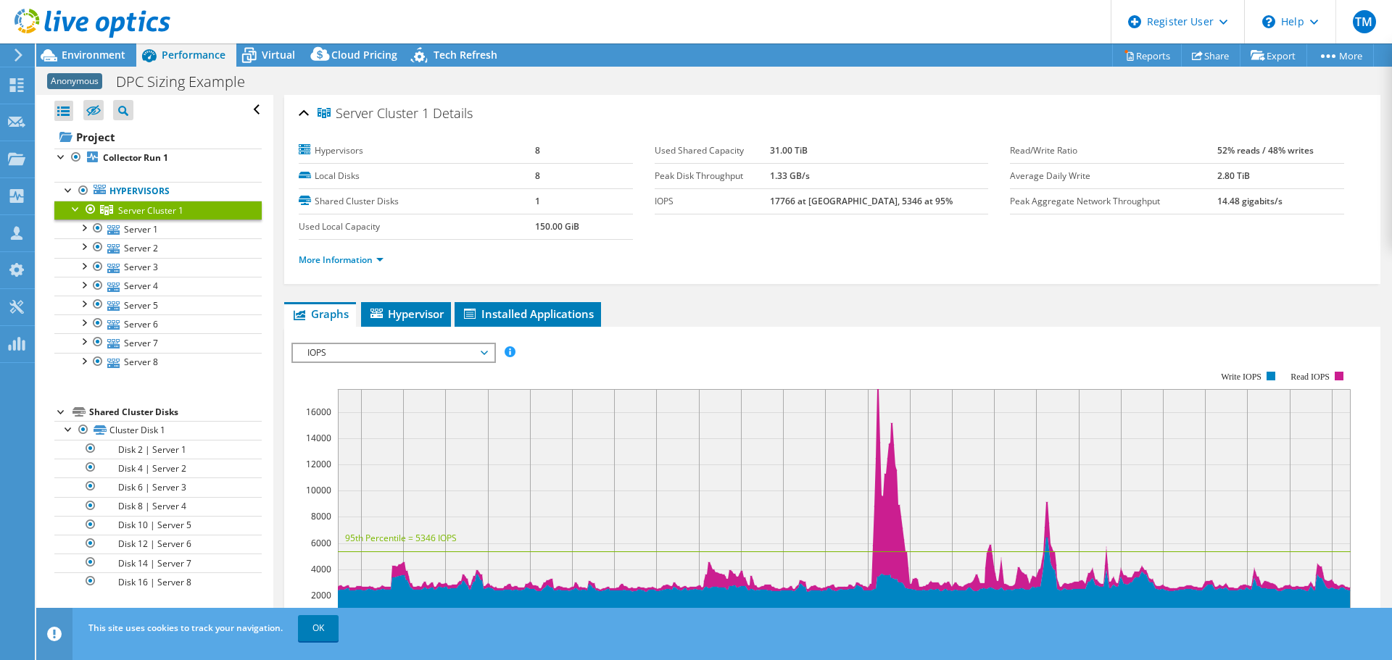
click at [313, 354] on span "IOPS" at bounding box center [393, 352] width 186 height 17
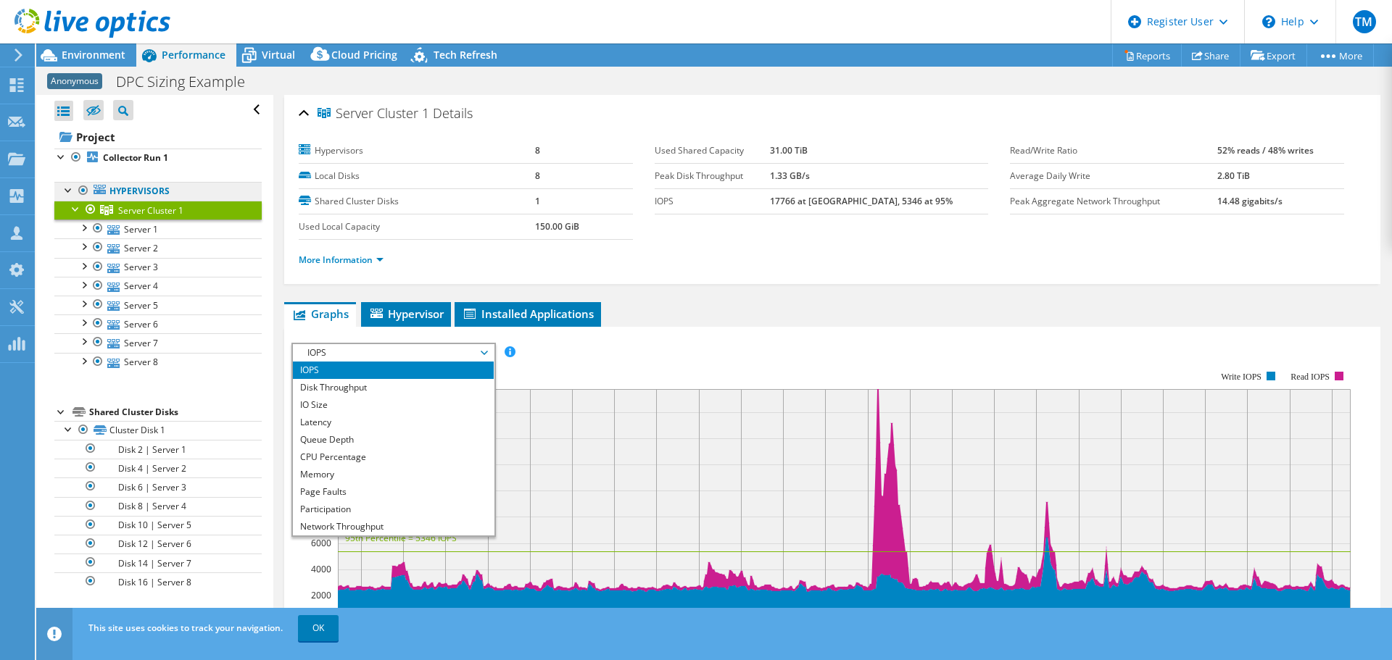
click at [144, 184] on link "Hypervisors" at bounding box center [157, 191] width 207 height 19
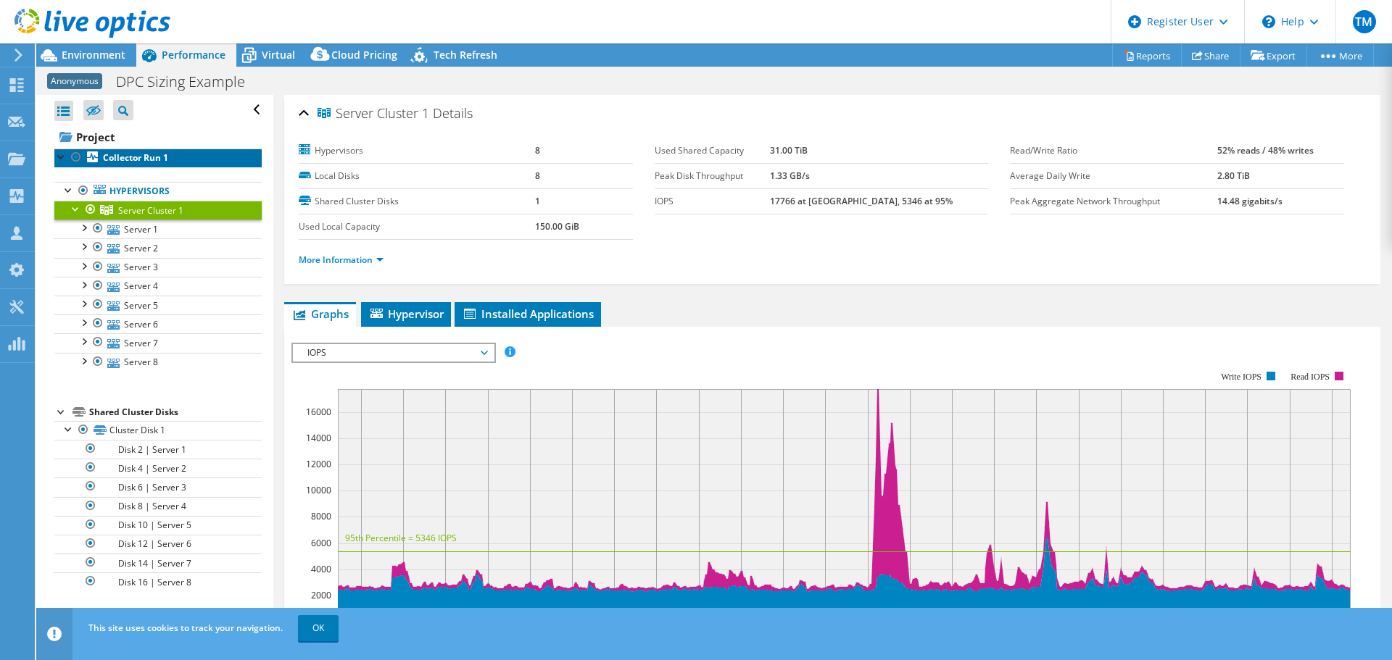
click at [130, 155] on b "Collector Run 1" at bounding box center [135, 157] width 65 height 12
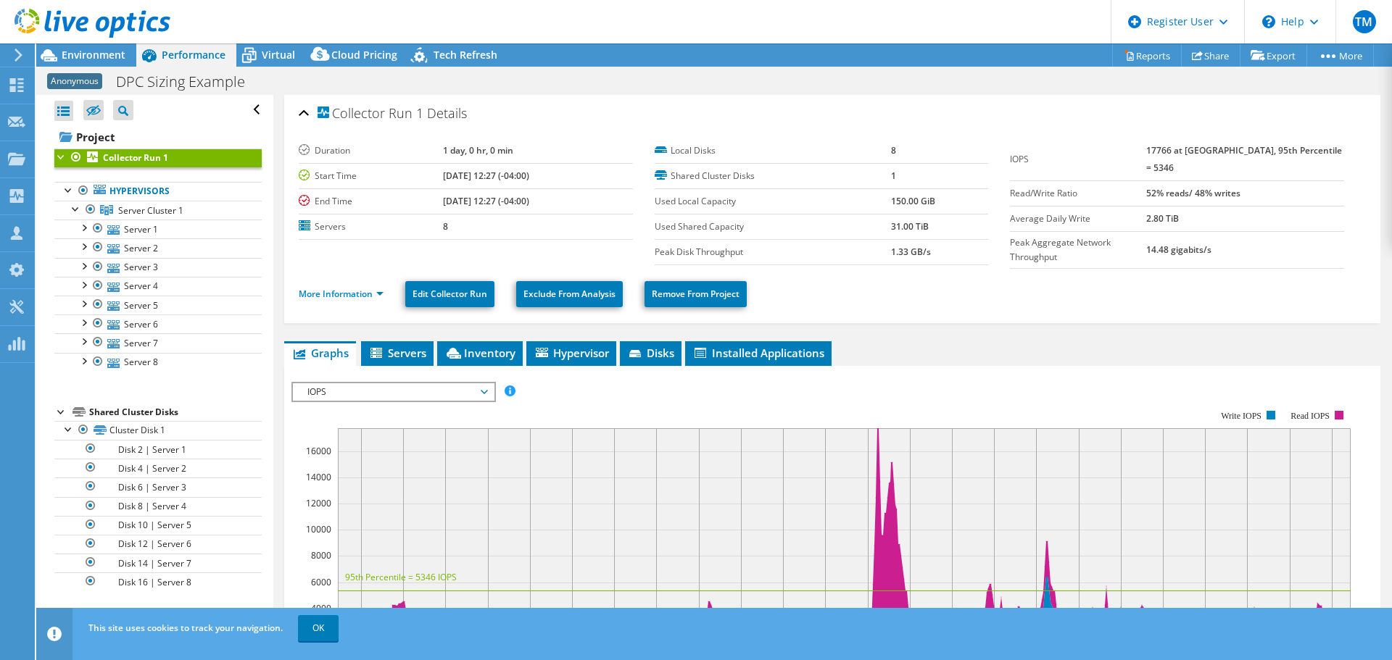
click at [464, 386] on span "IOPS" at bounding box center [393, 391] width 186 height 17
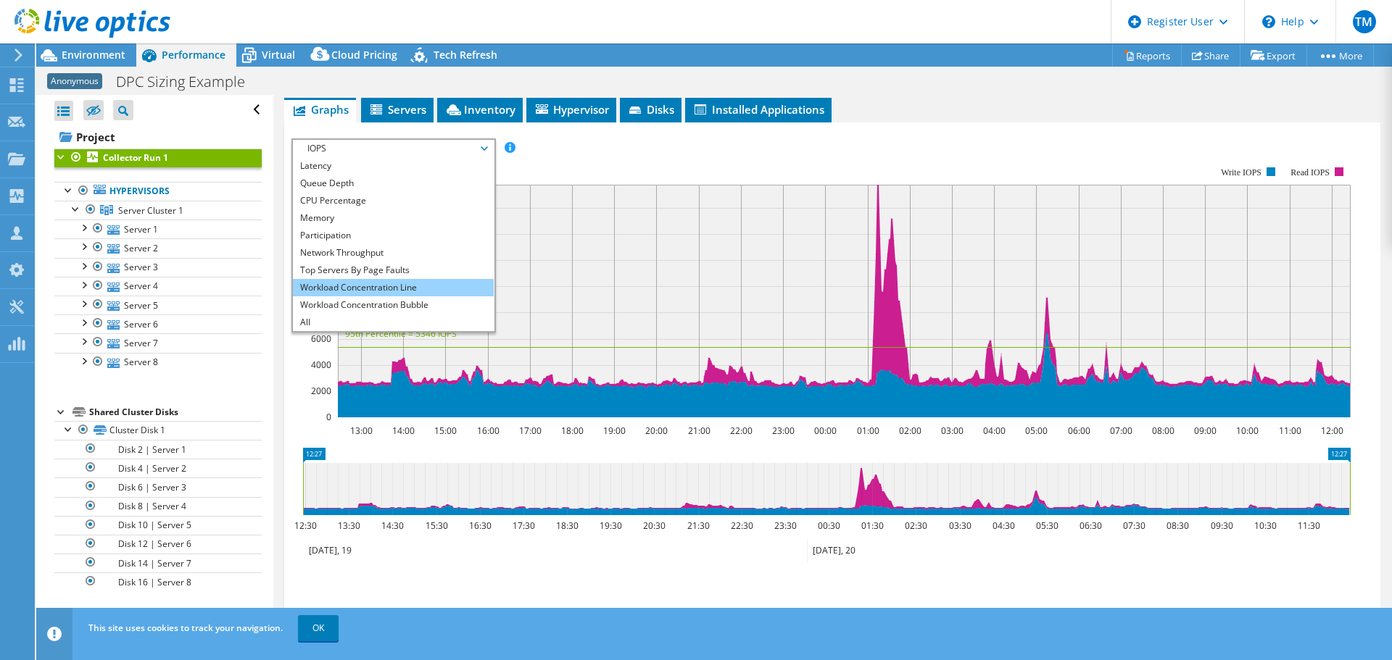
scroll to position [196, 0]
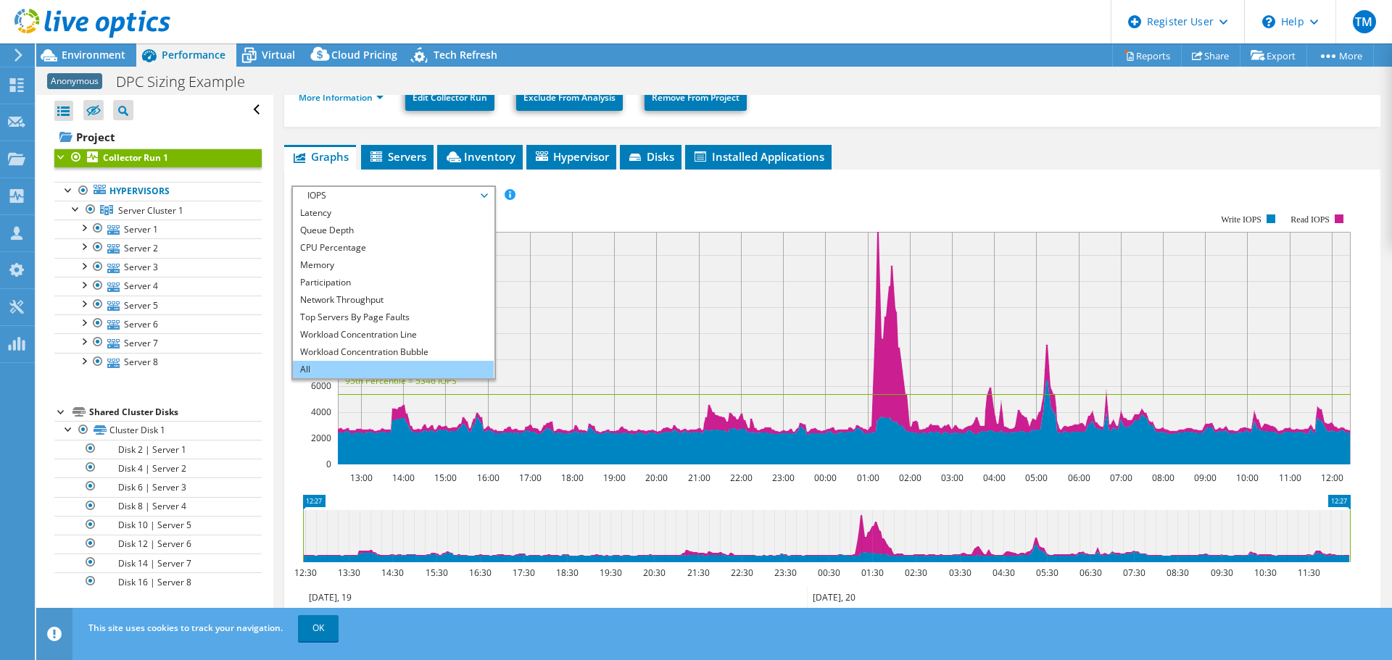
click at [365, 365] on li "All" at bounding box center [393, 369] width 201 height 17
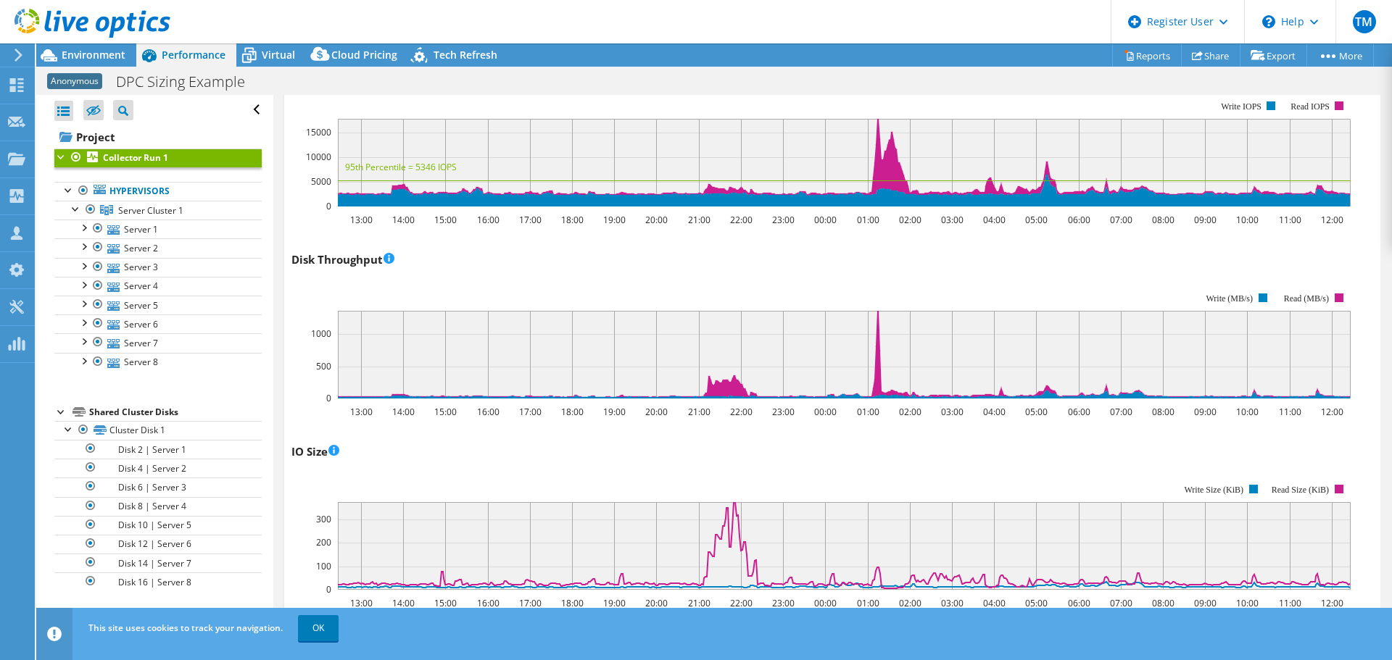
scroll to position [559, 0]
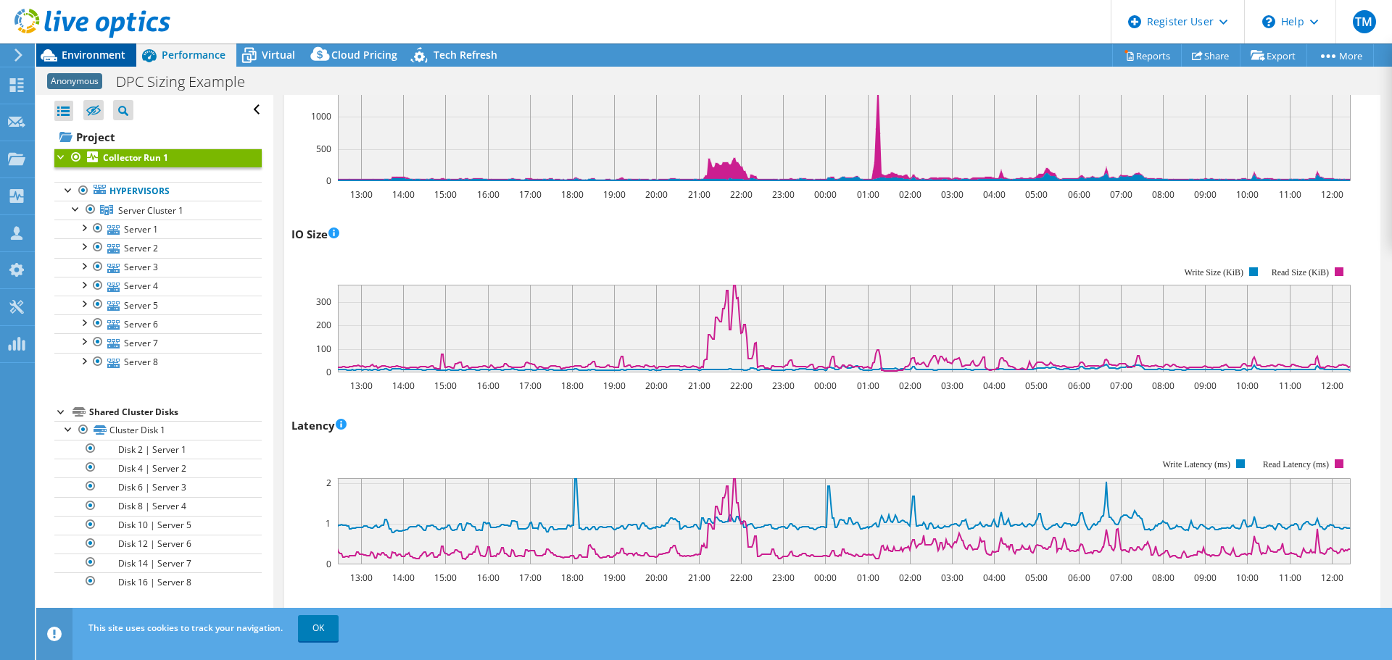
click at [65, 53] on span "Environment" at bounding box center [94, 55] width 64 height 14
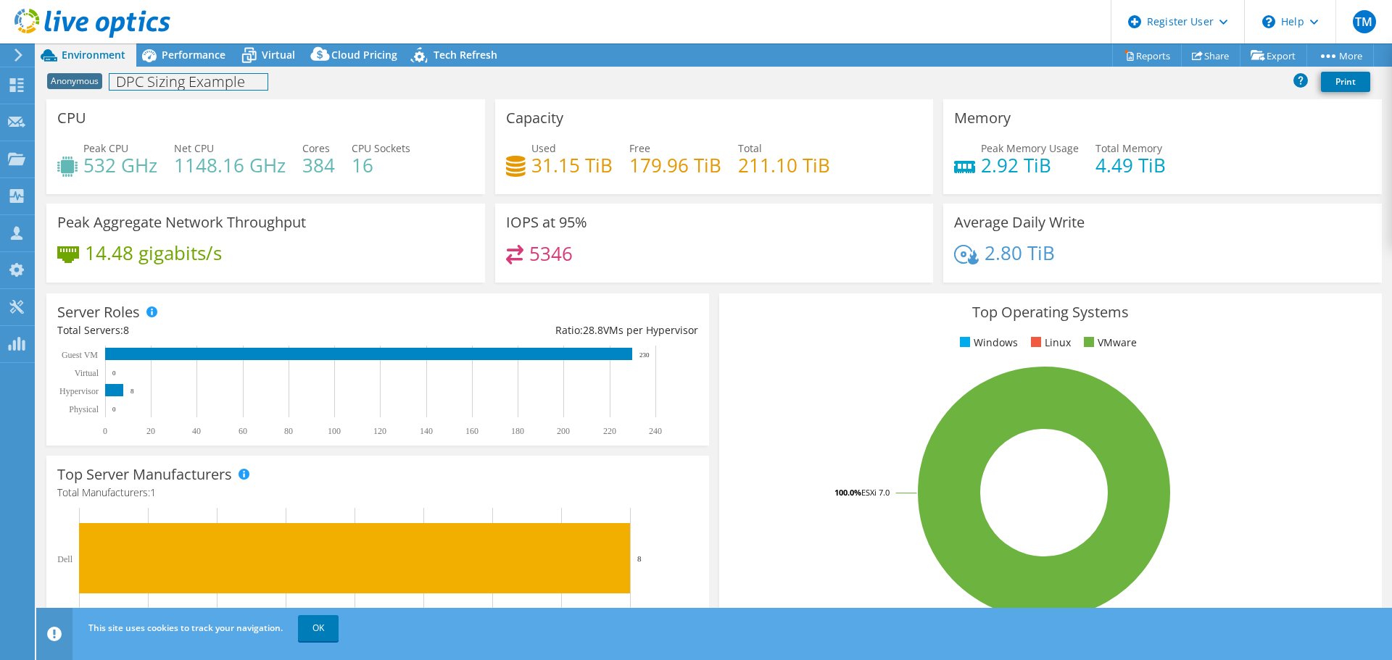
click at [239, 94] on div "Anonymous DPC Sizing Example Print" at bounding box center [714, 83] width 1356 height 31
drag, startPoint x: 114, startPoint y: 80, endPoint x: 265, endPoint y: 84, distance: 150.8
click at [265, 84] on h1 "DPC Sizing Example" at bounding box center [188, 82] width 158 height 16
copy h1 "DPC Sizing Example"
click at [214, 60] on span "Performance" at bounding box center [194, 55] width 64 height 14
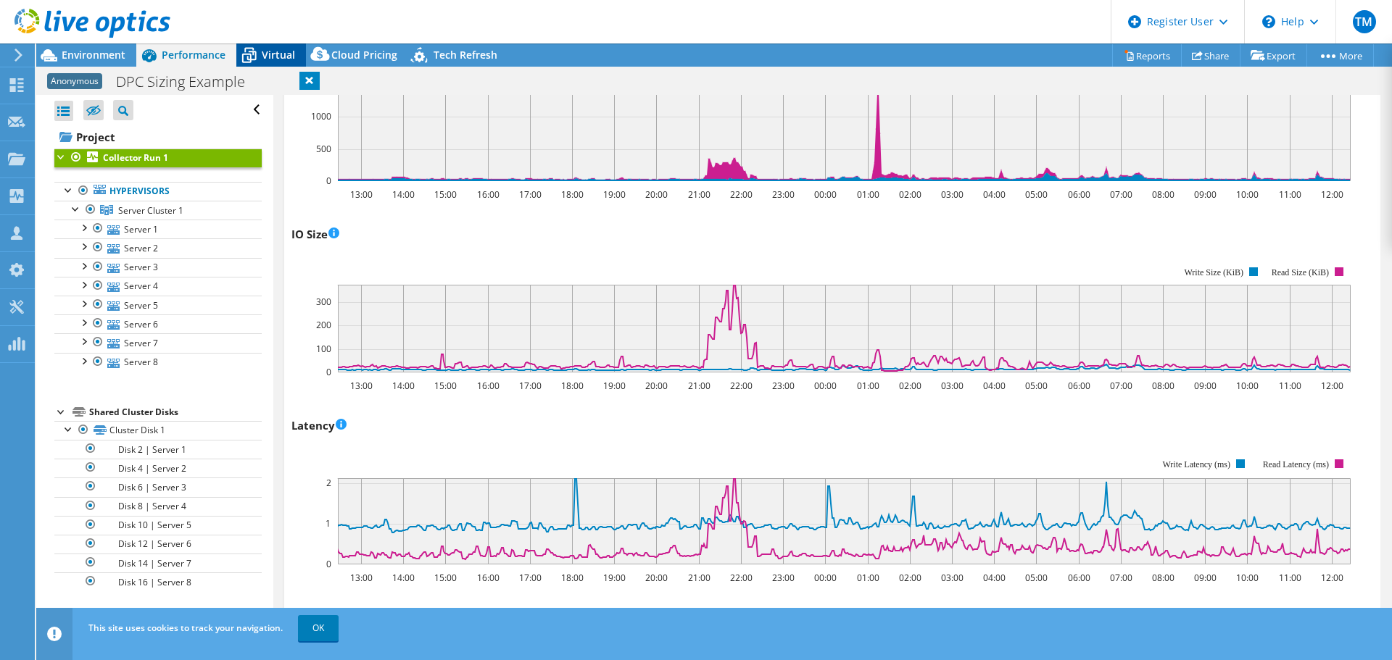
click at [258, 51] on icon at bounding box center [248, 55] width 25 height 25
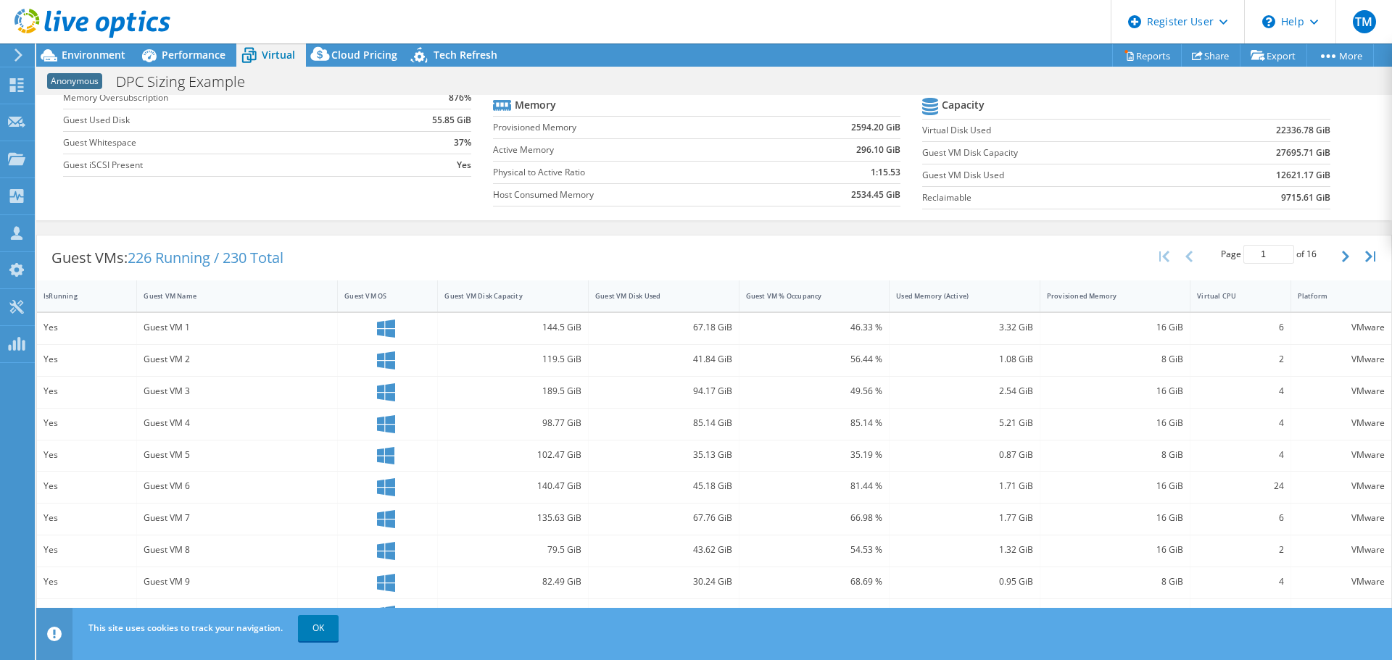
scroll to position [0, 0]
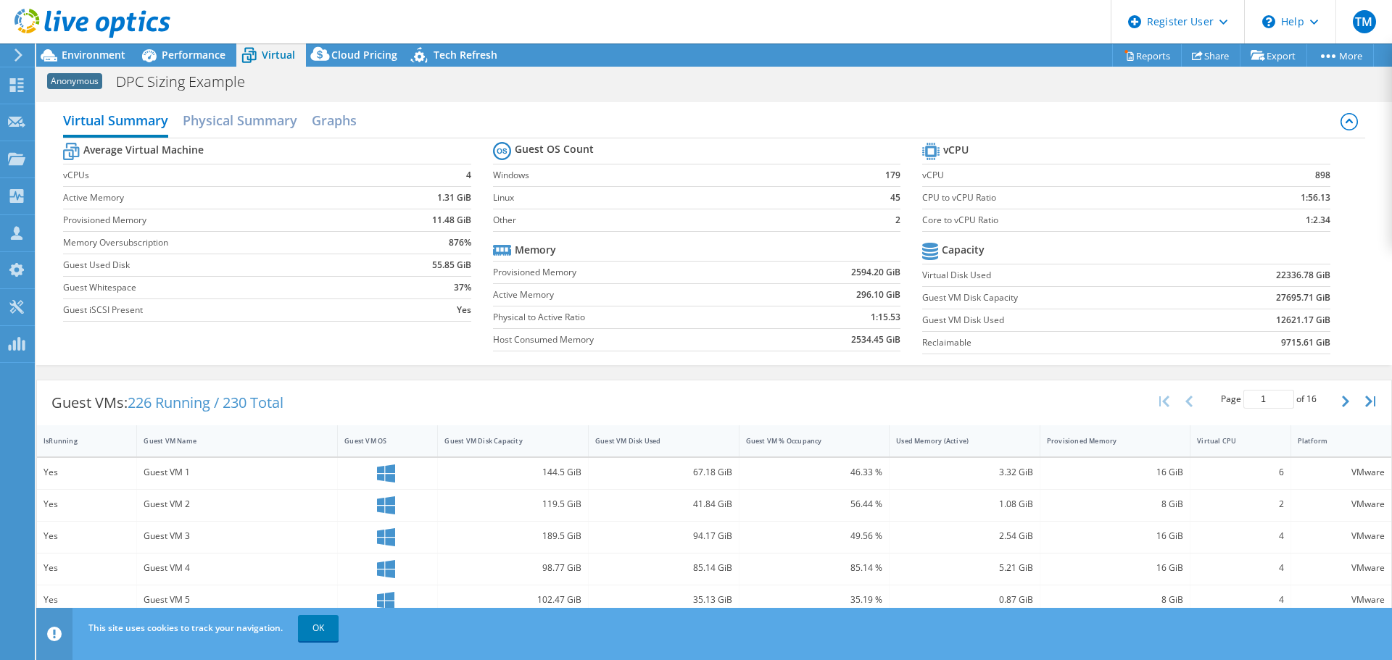
click at [963, 180] on label "vCPU" at bounding box center [1072, 175] width 301 height 14
click at [115, 61] on span "Environment" at bounding box center [94, 55] width 64 height 14
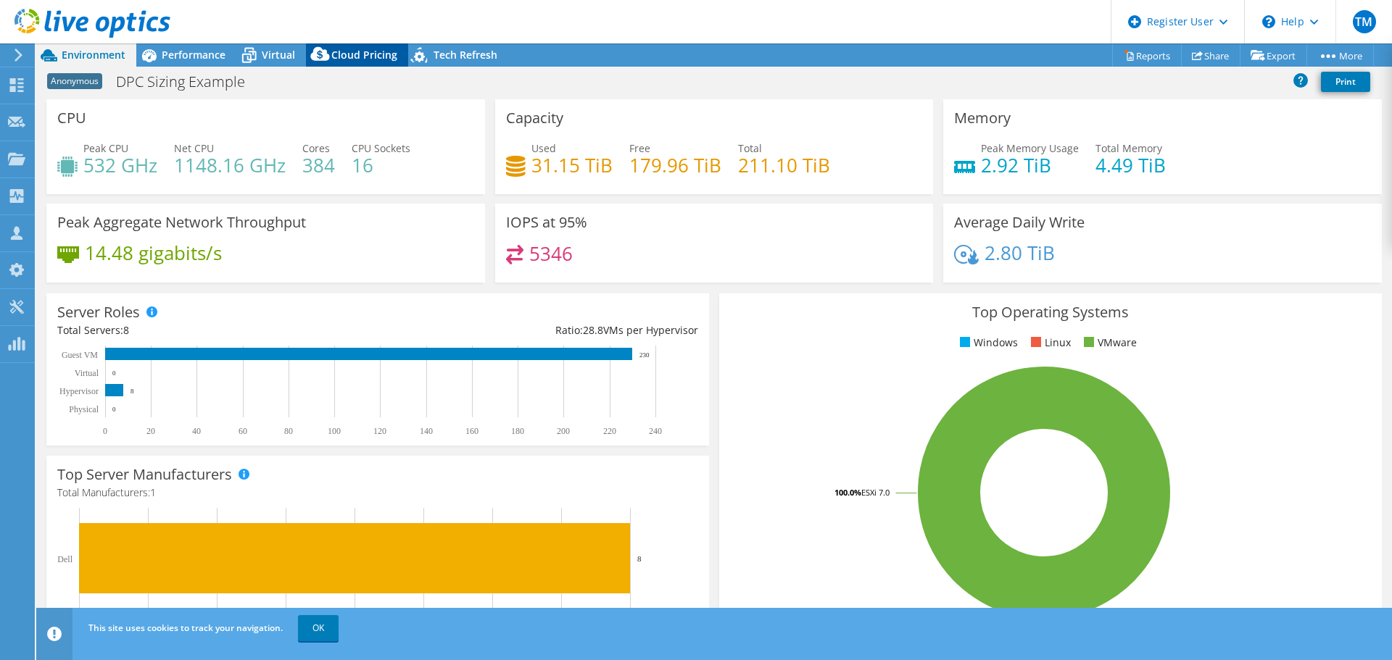
click at [306, 47] on icon at bounding box center [320, 57] width 29 height 29
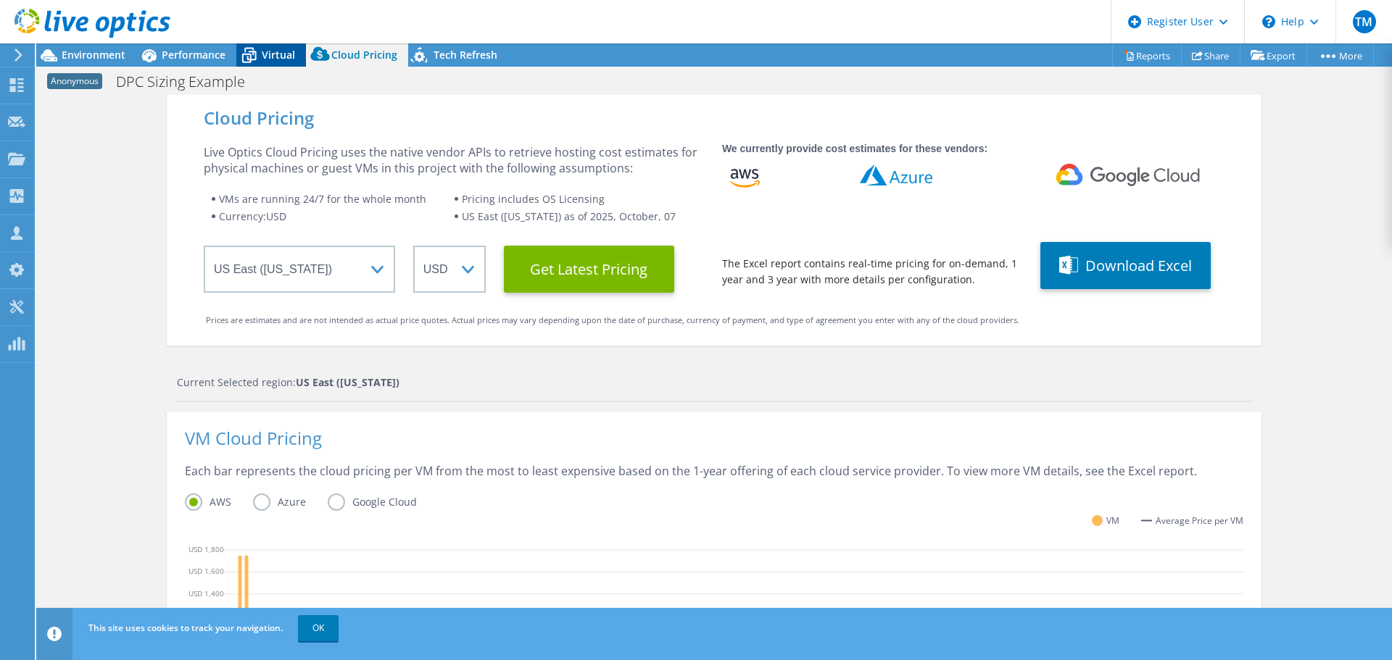
click at [291, 47] on div "Virtual" at bounding box center [271, 54] width 70 height 23
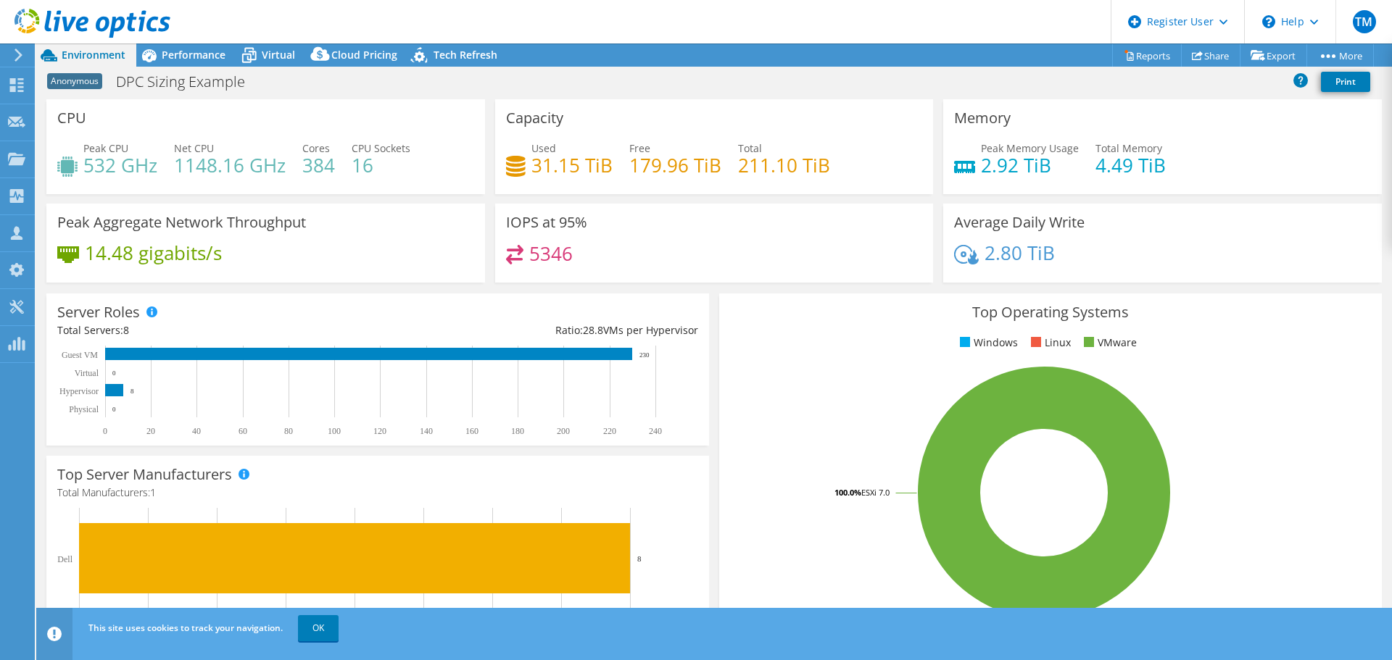
select select "USEast"
select select "USD"
